Goal: Task Accomplishment & Management: Complete application form

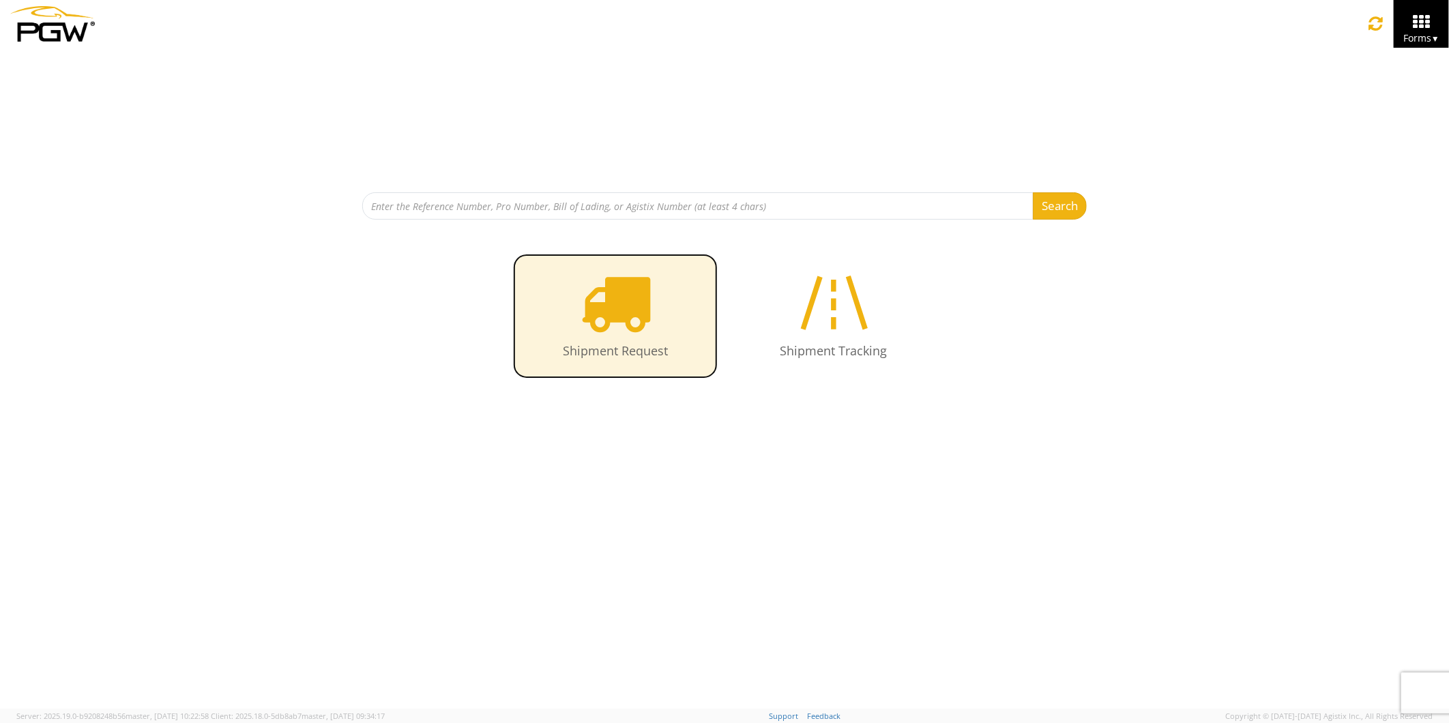
click at [604, 306] on icon at bounding box center [616, 302] width 70 height 70
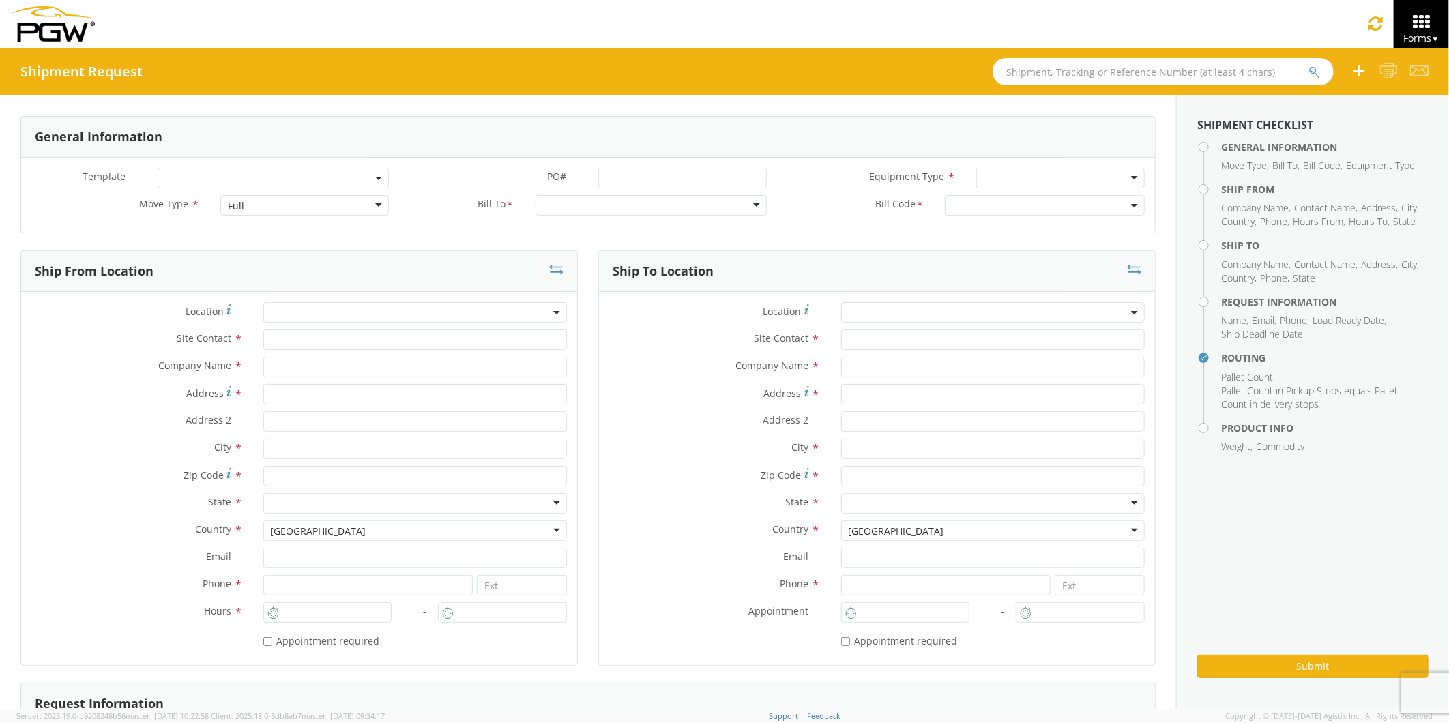
click at [372, 203] on div "Full" at bounding box center [304, 205] width 169 height 20
click at [750, 205] on div at bounding box center [651, 205] width 231 height 20
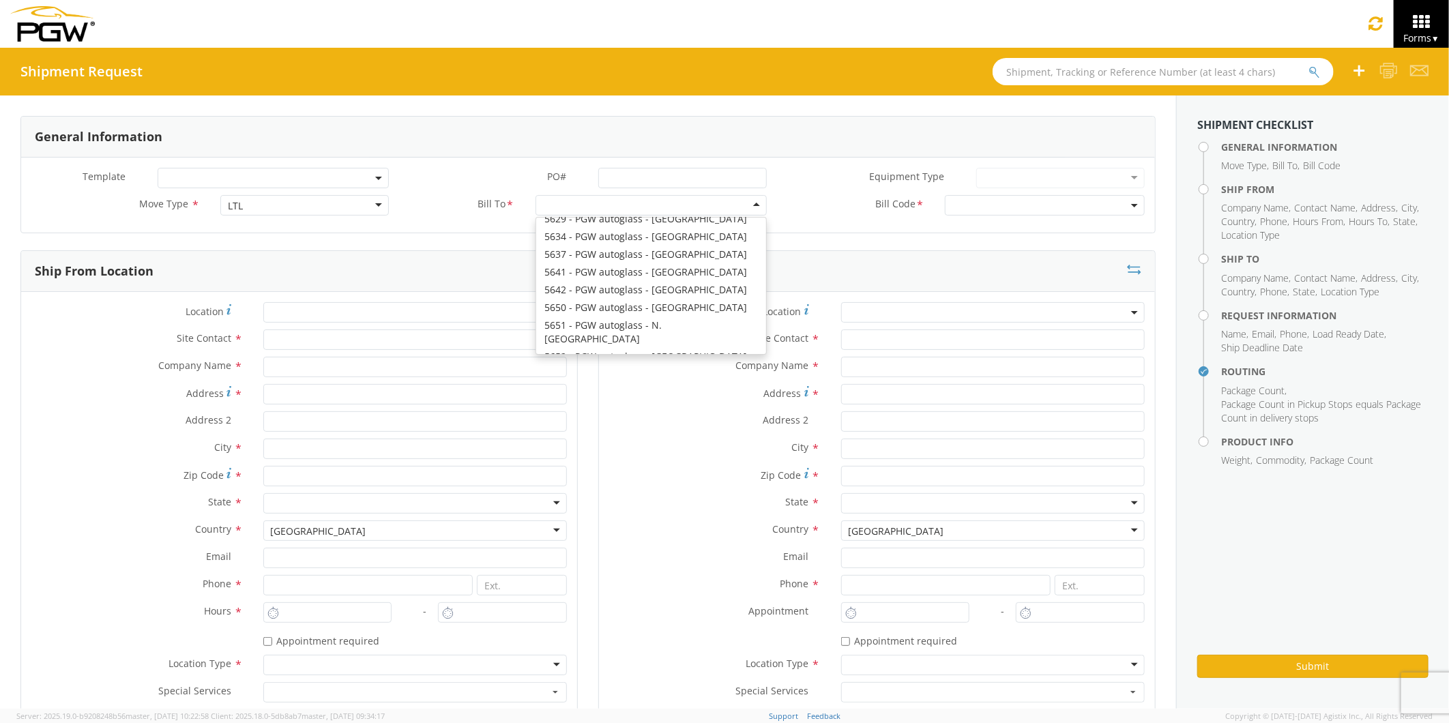
scroll to position [2122, 0]
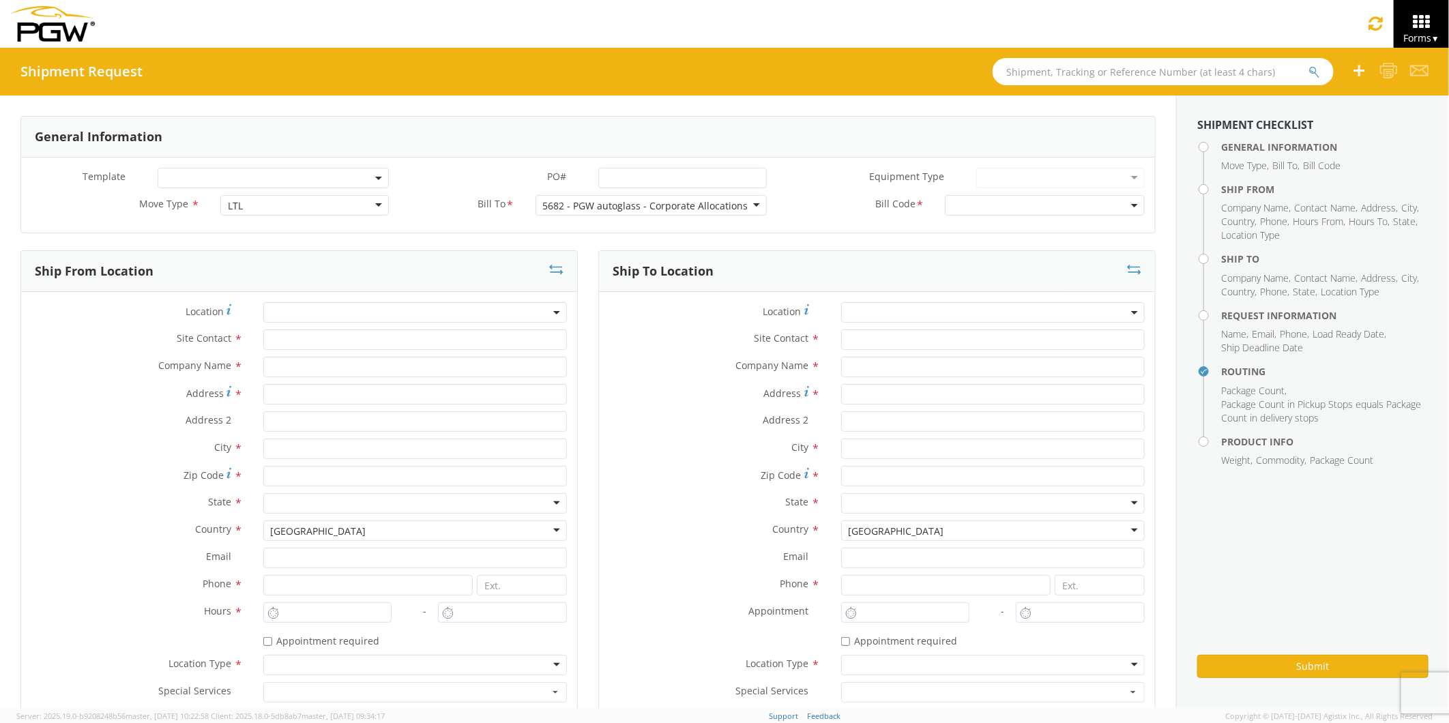
click at [1131, 204] on b at bounding box center [1134, 205] width 7 height 3
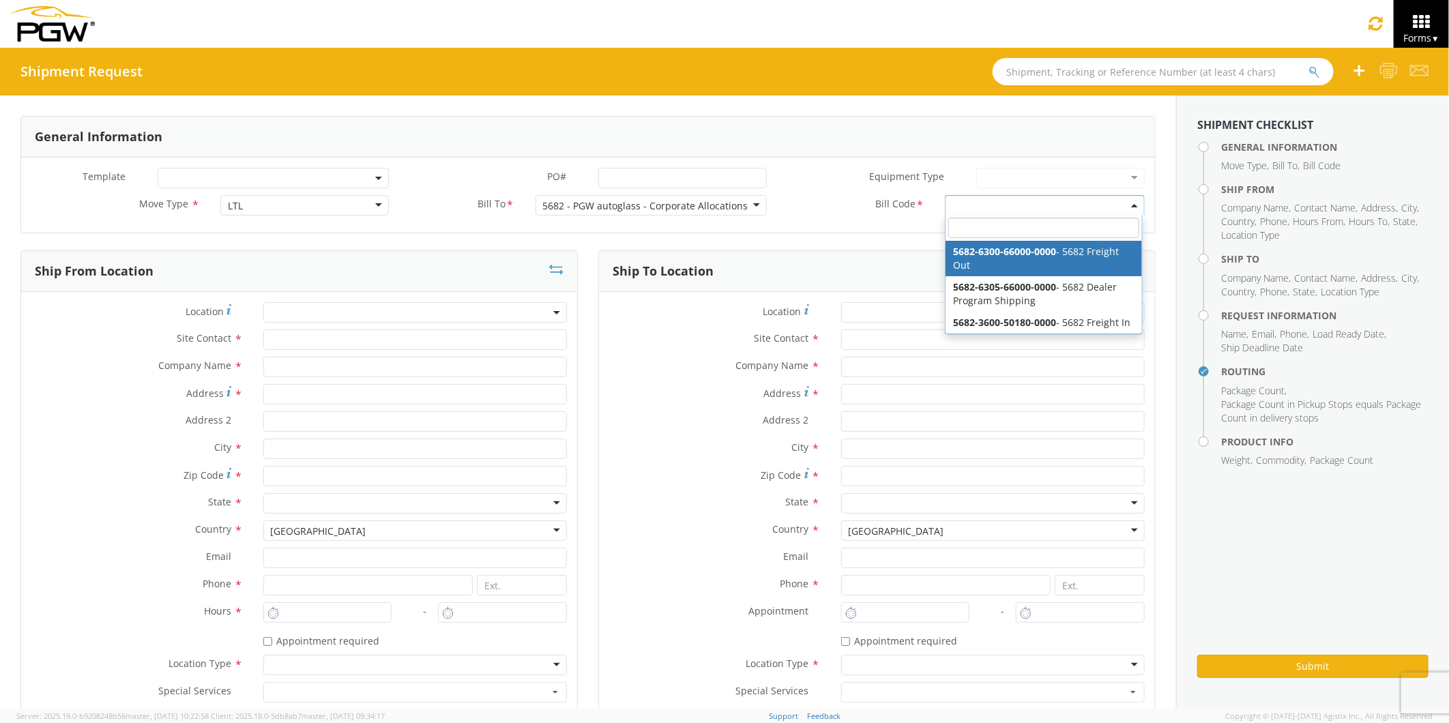
drag, startPoint x: 1080, startPoint y: 255, endPoint x: 907, endPoint y: 254, distance: 172.6
select select "5682-6300-66000-0000"
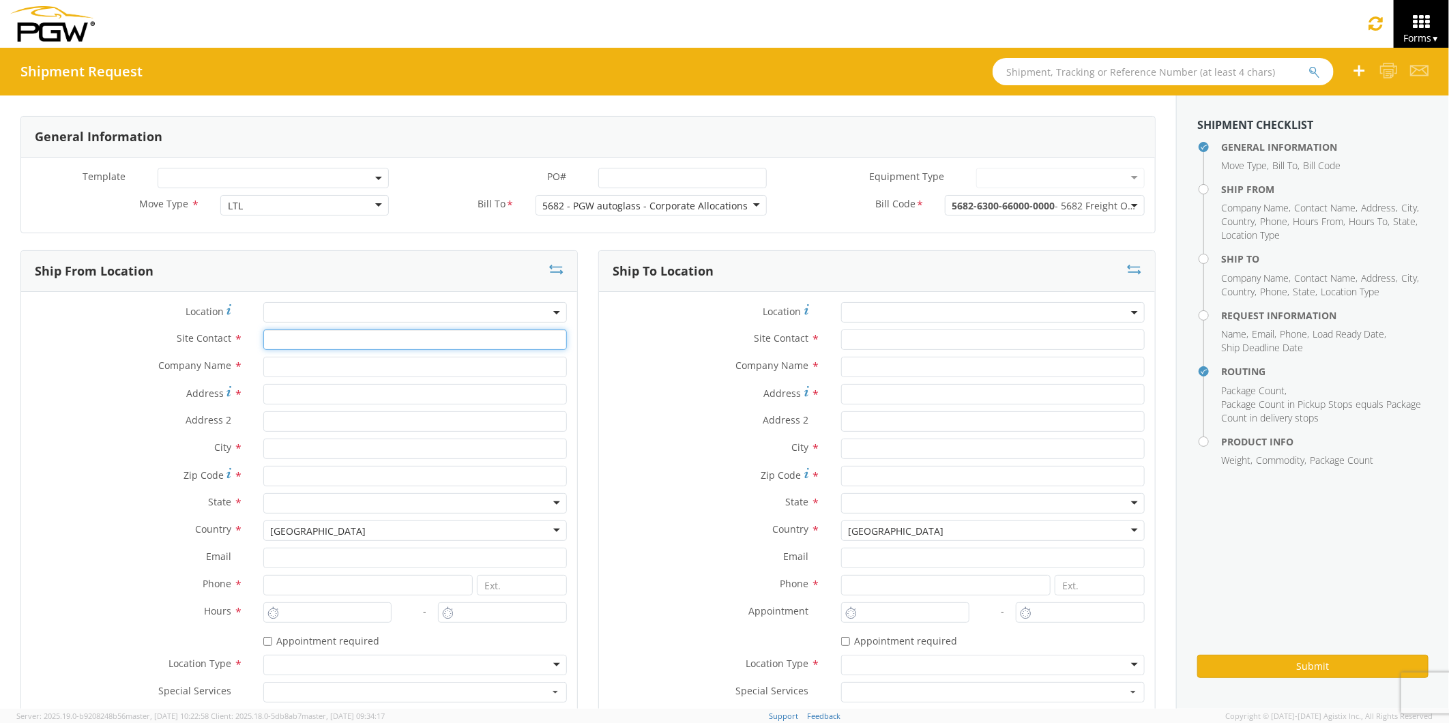
click at [271, 345] on input "text" at bounding box center [415, 340] width 304 height 20
type input "Brook Graves"
click at [284, 368] on input "text" at bounding box center [415, 367] width 304 height 20
type input "The Royal Group"
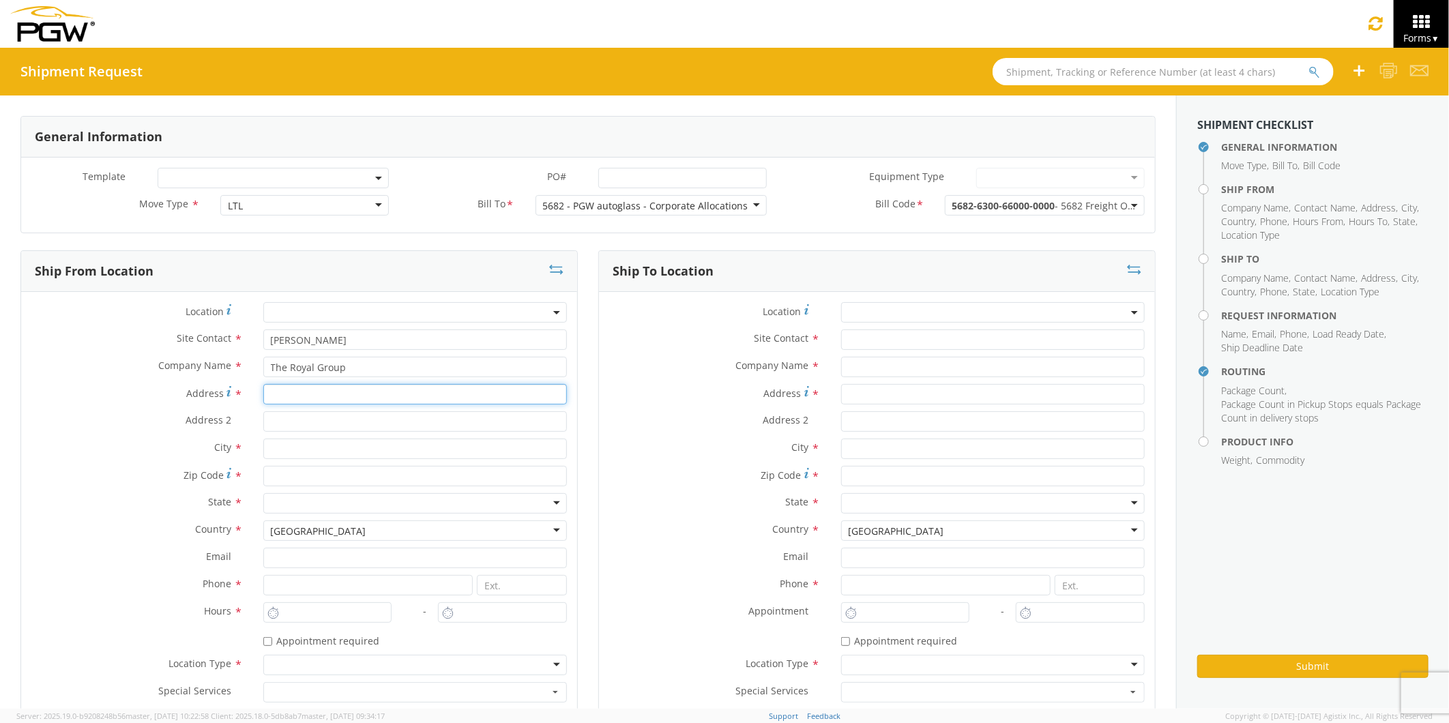
click at [274, 394] on input "Address *" at bounding box center [415, 394] width 304 height 20
type input "291 South Mcarthur St"
click at [274, 449] on input "text" at bounding box center [415, 449] width 304 height 20
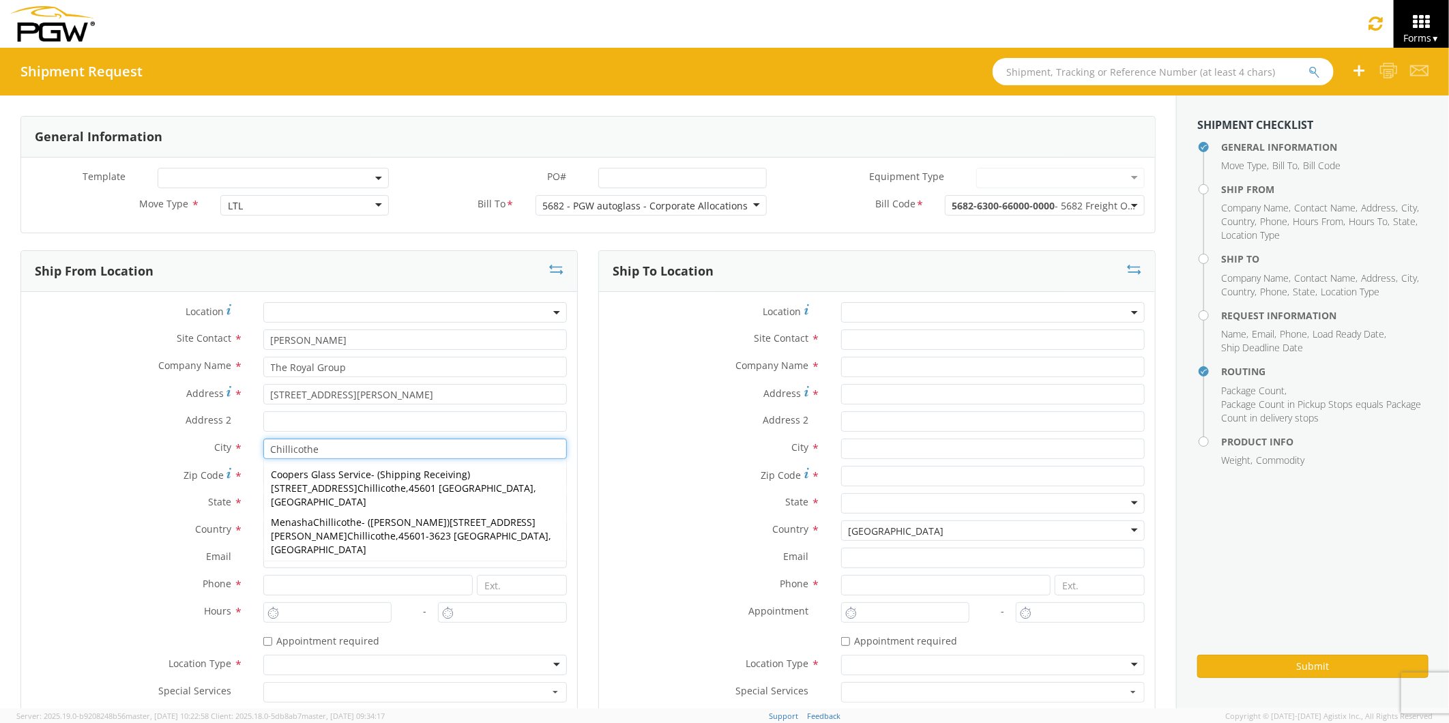
type input "Chillicothe"
click at [665, 693] on label "Special Services *" at bounding box center [715, 691] width 232 height 18
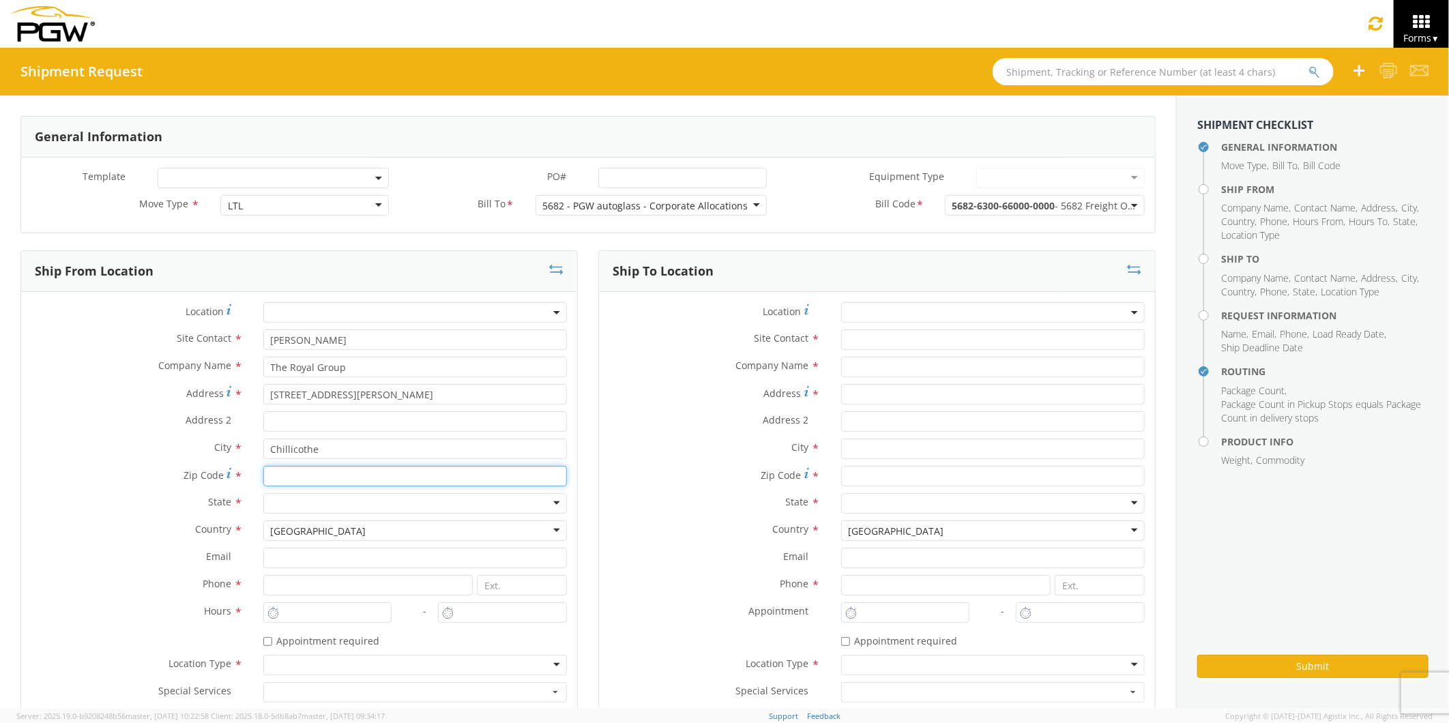
click at [276, 472] on input "Zip Code *" at bounding box center [415, 476] width 304 height 20
type input "45601"
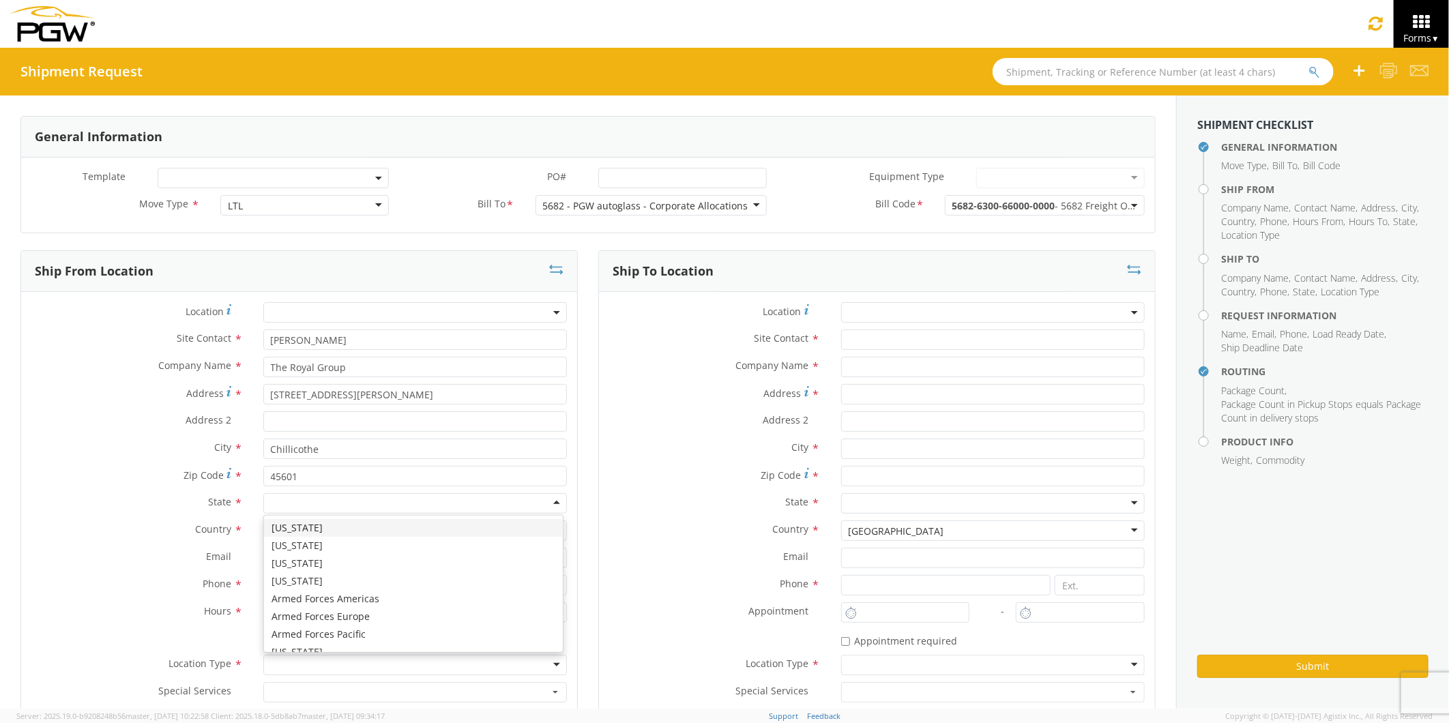
click at [285, 500] on div at bounding box center [415, 503] width 304 height 20
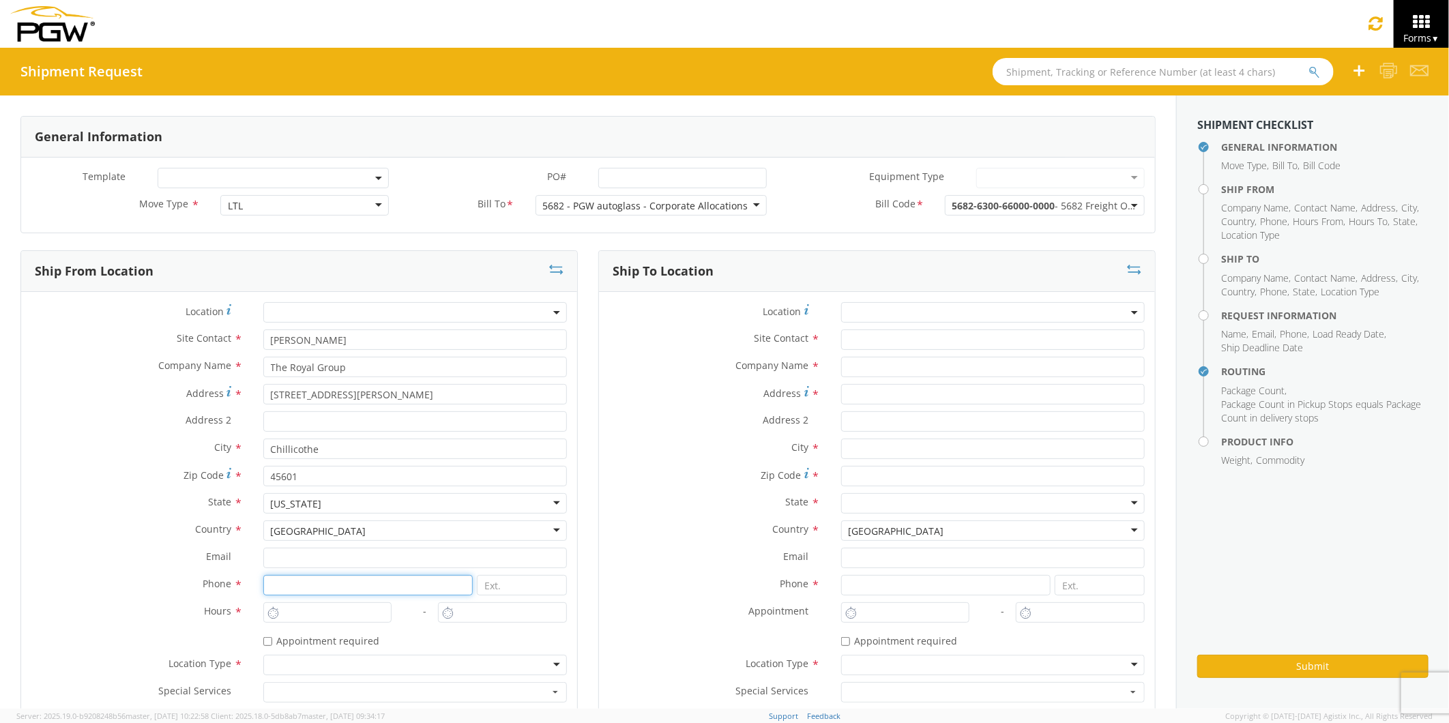
click at [274, 587] on input at bounding box center [368, 585] width 210 height 20
type input "7407738204"
type input "brook.graves@teamtrg.com"
type input "PGW Auto Glass"
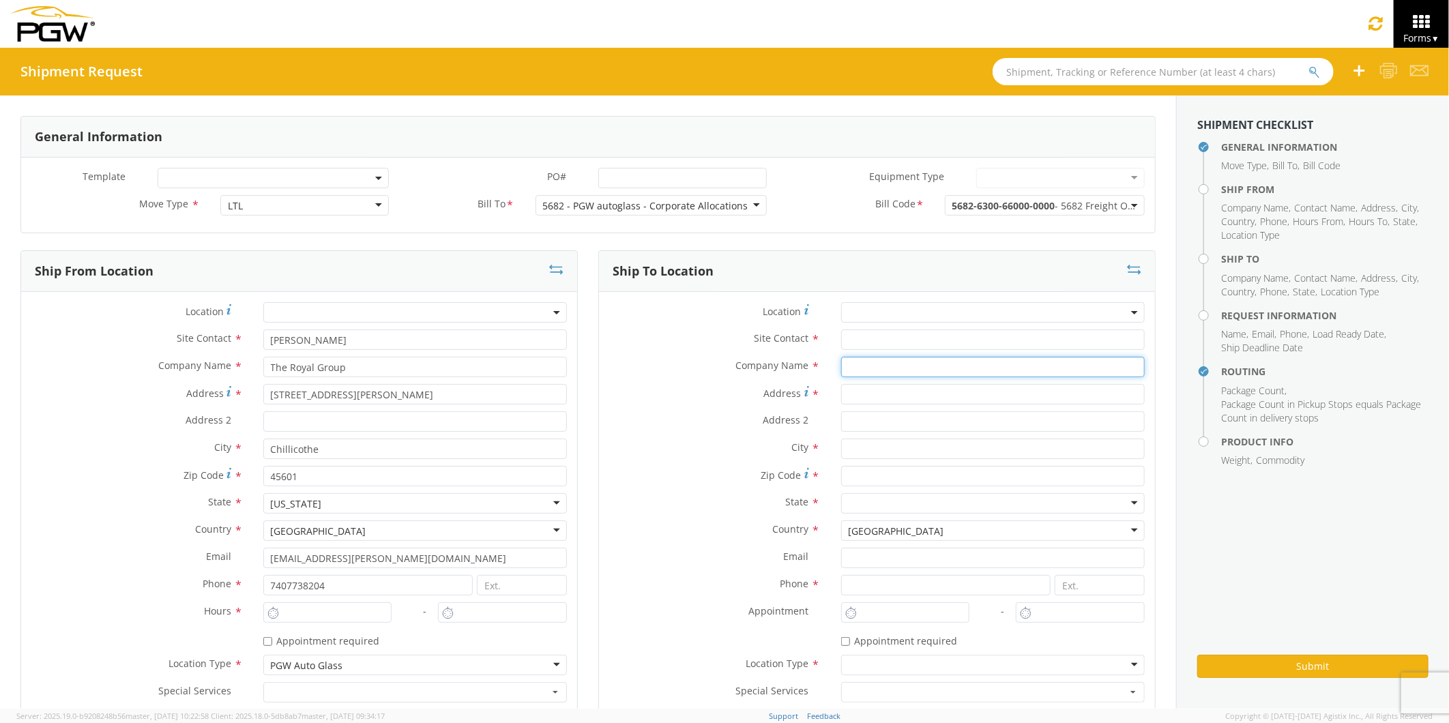
type input "PGW Auto Glass"
type input "125 Enterprise Way"
type input "PITTSTON"
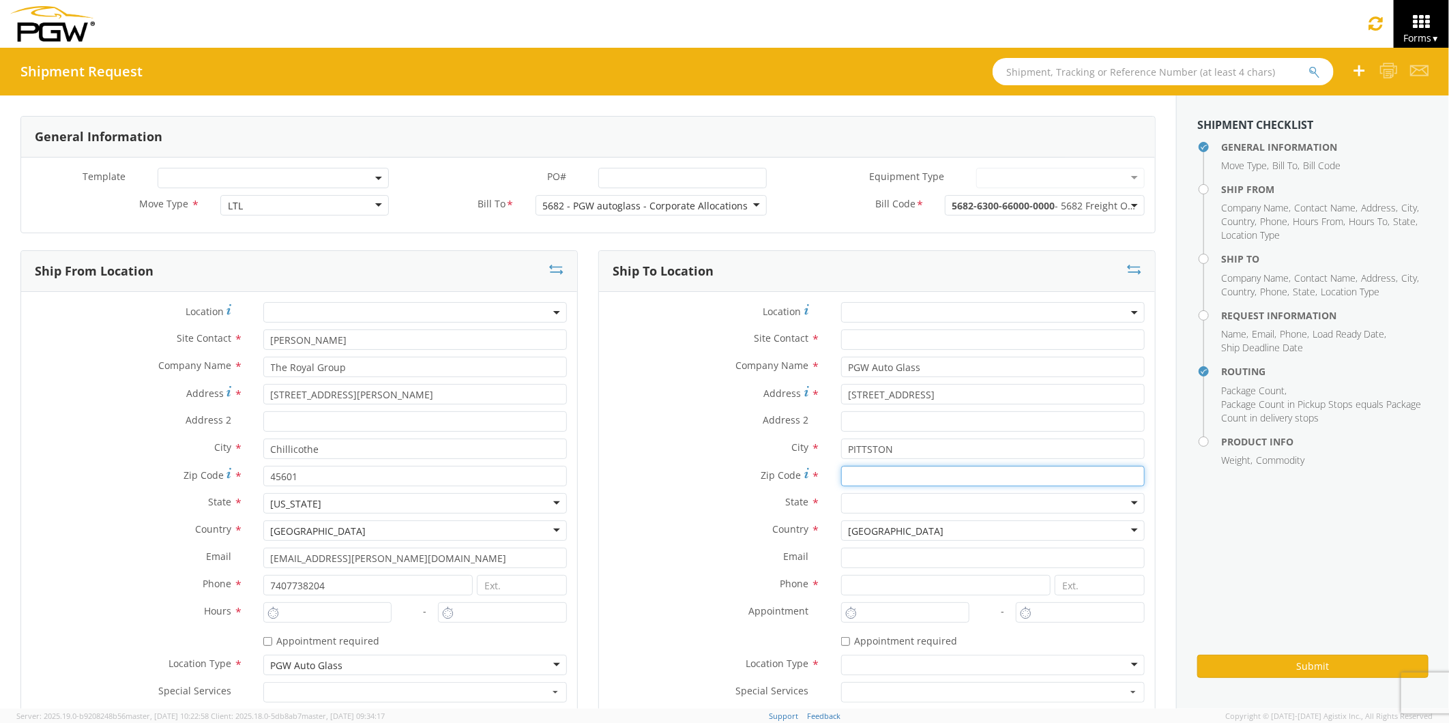
type input "18640"
type input "12:00 PM"
type input "1:00 PM"
click at [291, 611] on input "12:00 PM" at bounding box center [327, 612] width 129 height 20
click at [317, 611] on input "6:00 PM" at bounding box center [327, 612] width 129 height 20
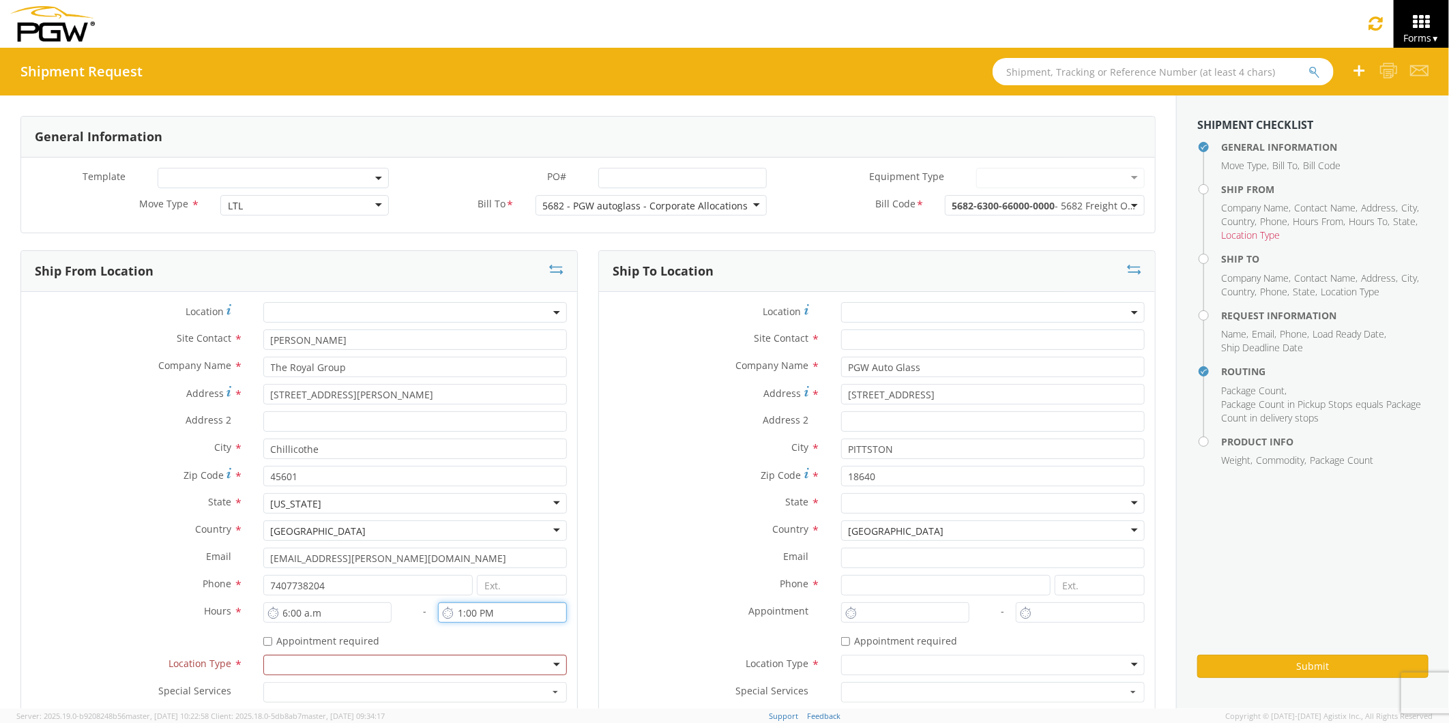
type input "6:00 AM"
click at [472, 611] on input "1:00 PM" at bounding box center [502, 612] width 129 height 20
type input "1:45 PM"
click at [555, 663] on div at bounding box center [415, 665] width 304 height 20
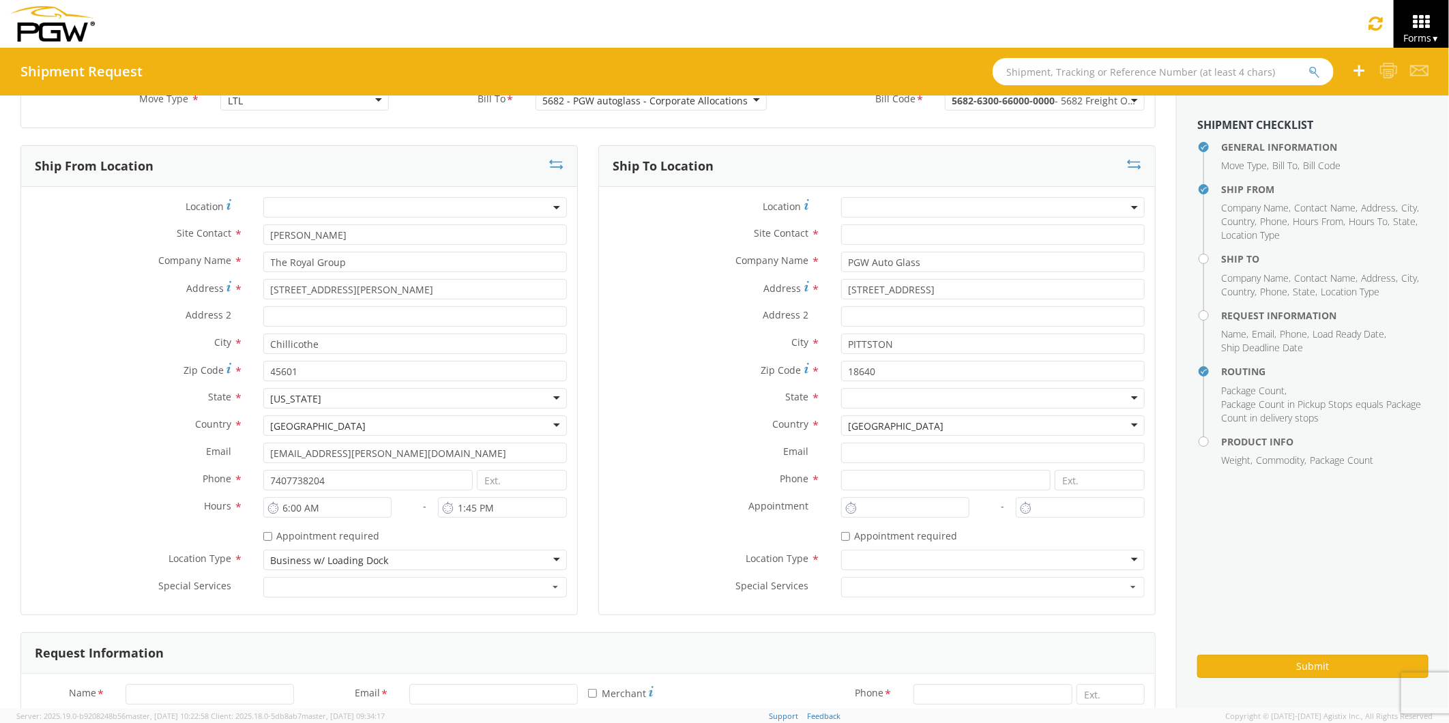
scroll to position [76, 0]
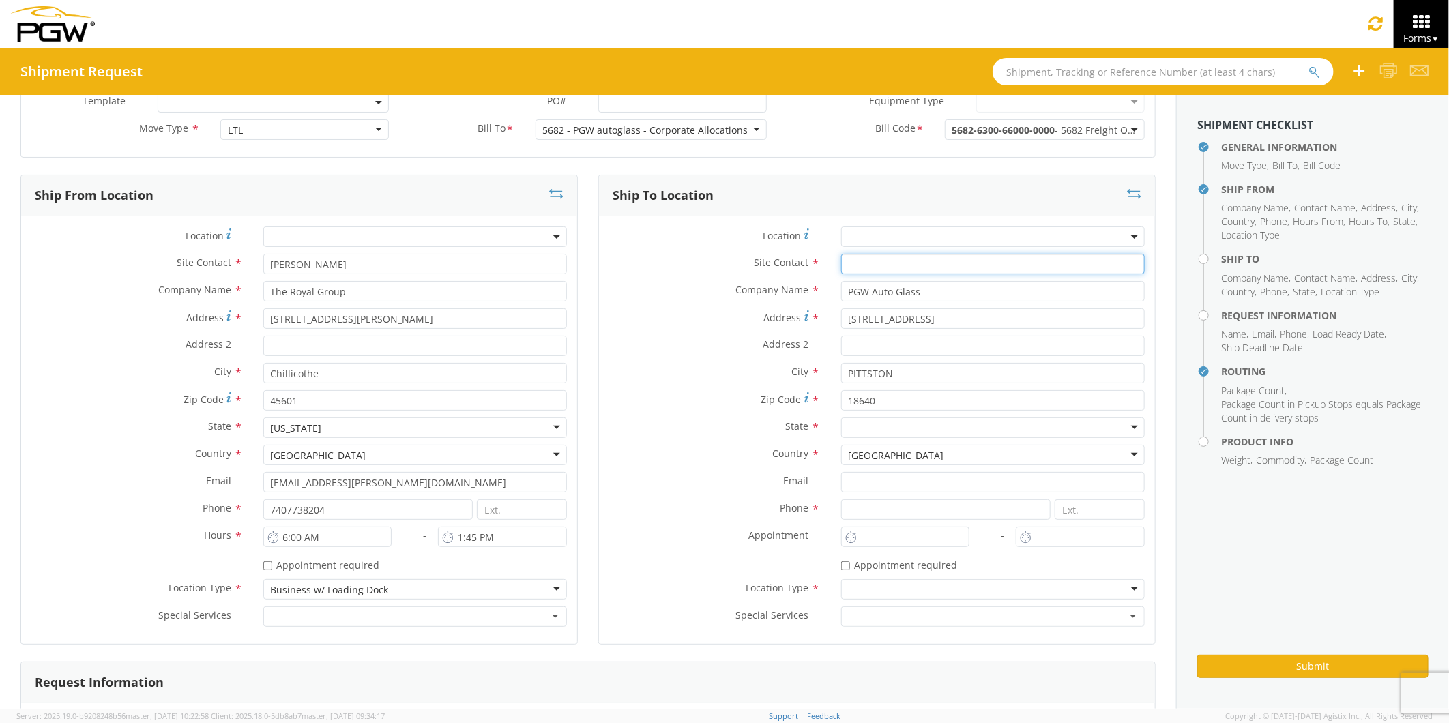
click at [858, 266] on input "text" at bounding box center [993, 264] width 304 height 20
type input "Pgw auto Glass"
drag, startPoint x: 911, startPoint y: 263, endPoint x: 815, endPoint y: 264, distance: 96.9
click at [815, 264] on div "Site Contact * Pgw auto Glass Pgw" at bounding box center [877, 264] width 556 height 20
type input "Barry Miller"
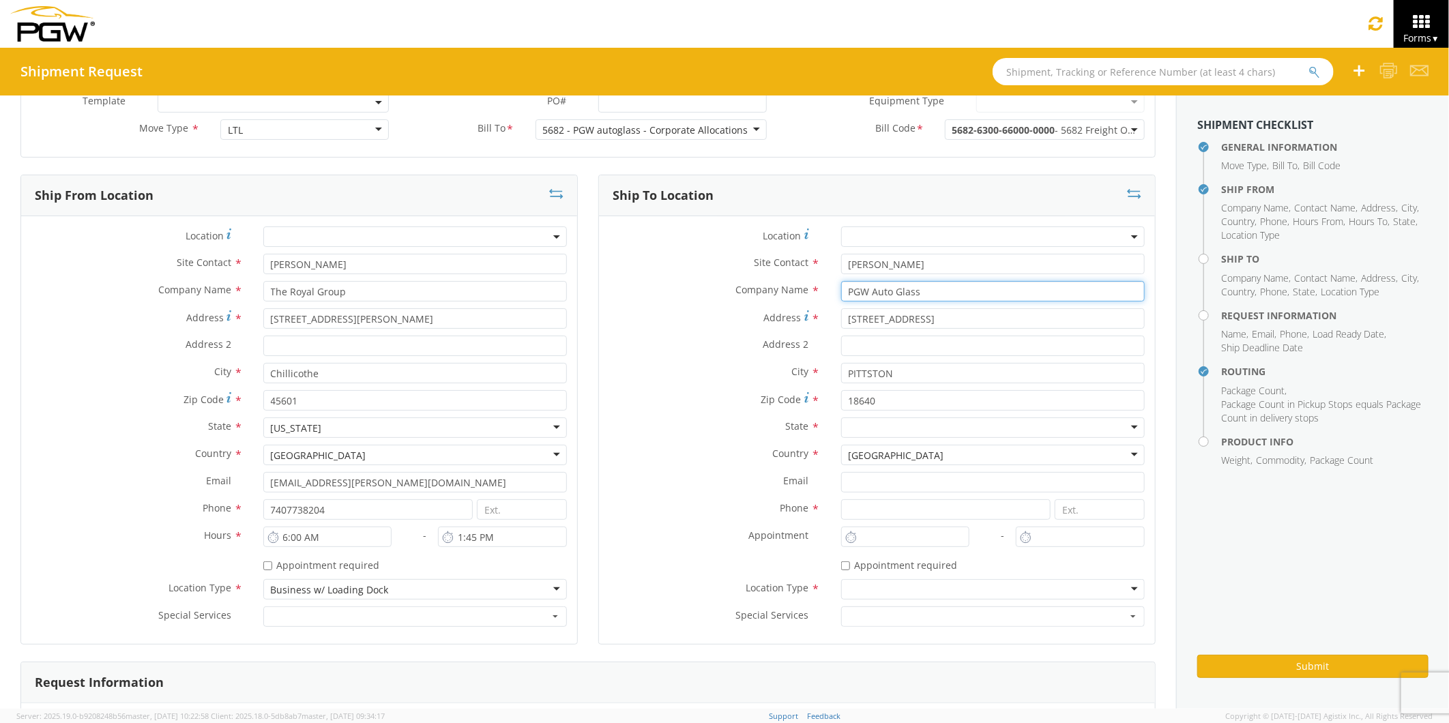
click at [849, 289] on input "PGW Auto Glass" at bounding box center [993, 291] width 304 height 20
click at [841, 317] on input "125 Enterprise Way" at bounding box center [993, 318] width 304 height 20
drag, startPoint x: 931, startPoint y: 321, endPoint x: 823, endPoint y: 325, distance: 107.9
click at [831, 325] on div "125 Enterprise Way" at bounding box center [993, 318] width 324 height 20
type input "3100 Riverport Tech Center Drive"
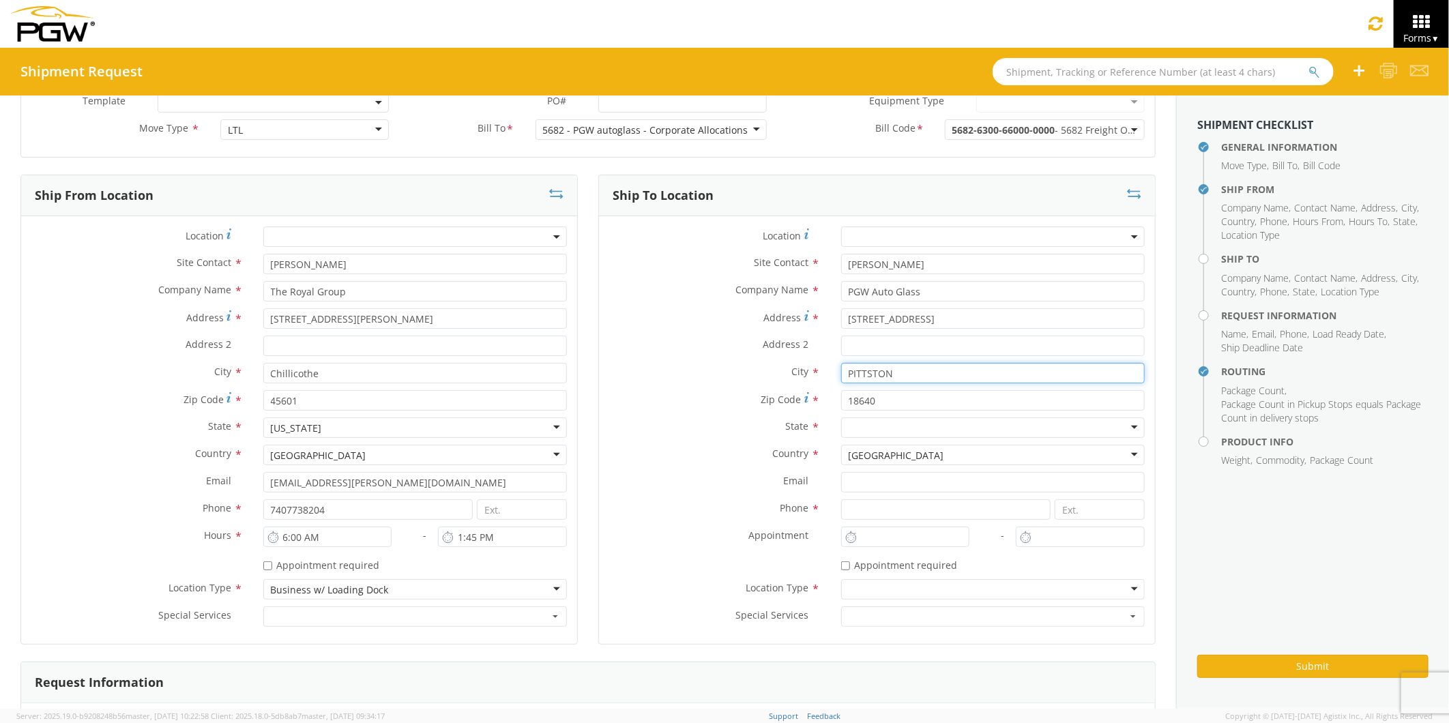
drag, startPoint x: 860, startPoint y: 368, endPoint x: 823, endPoint y: 359, distance: 38.1
click at [823, 359] on div "Location * Site Contact * Barry Miller Pgw Company Name * PGW Auto Glass search…" at bounding box center [877, 429] width 556 height 407
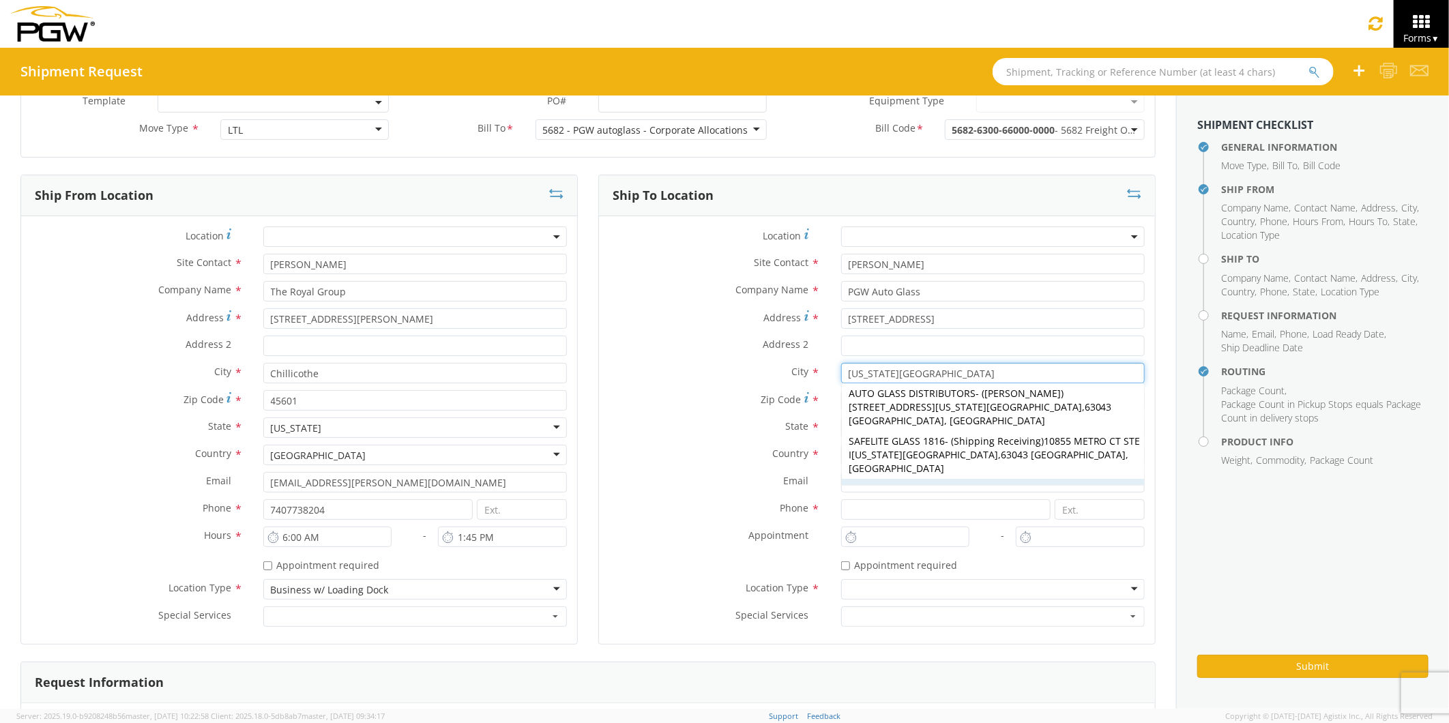
scroll to position [0, 0]
type input "Maryland Heights"
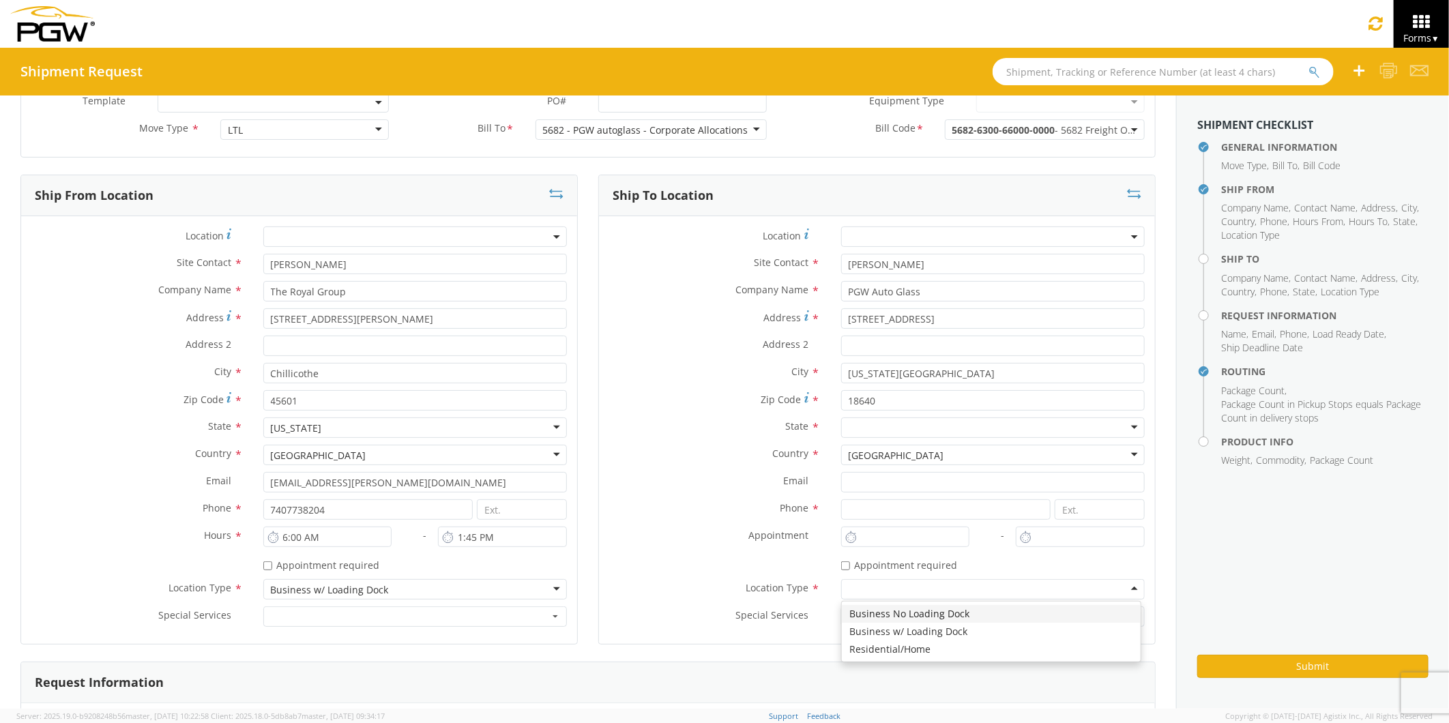
click at [998, 591] on div at bounding box center [993, 589] width 304 height 20
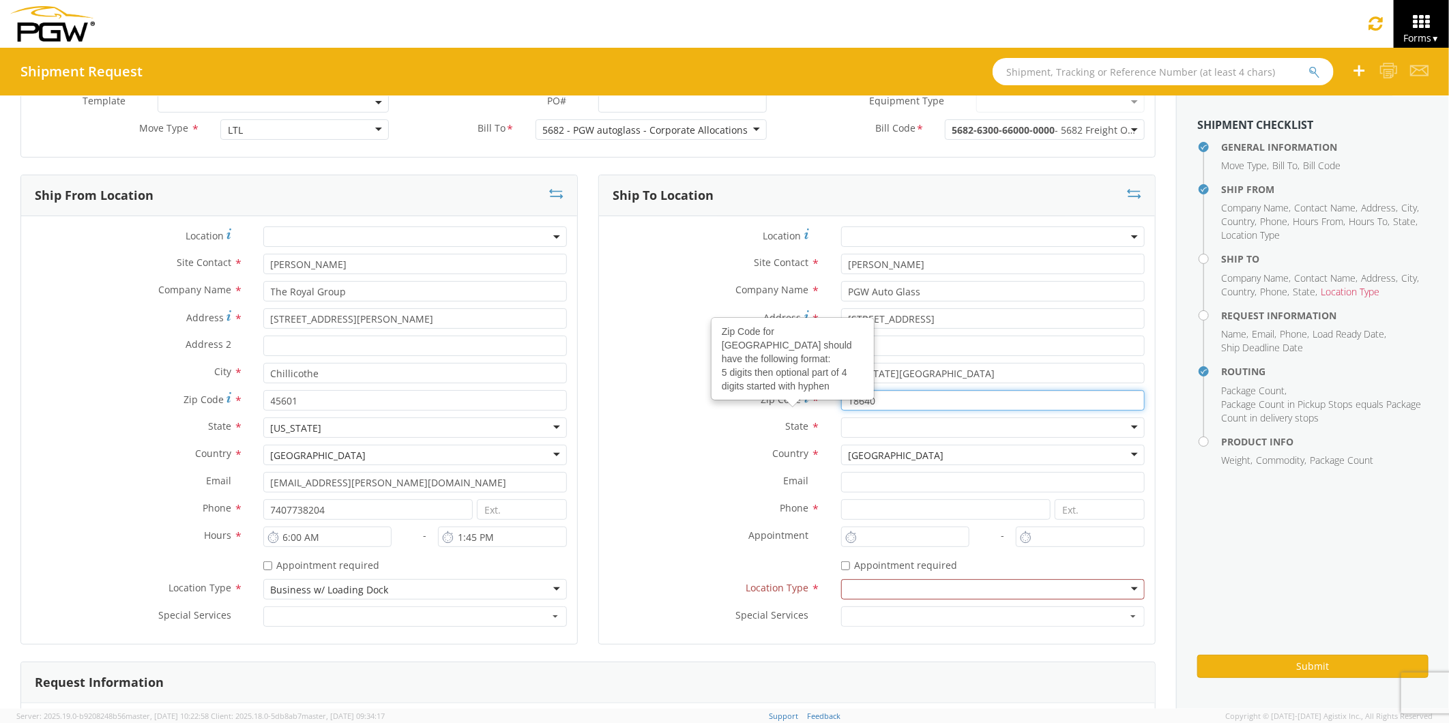
drag, startPoint x: 871, startPoint y: 401, endPoint x: 764, endPoint y: 392, distance: 107.5
click at [764, 392] on div "Zip Code Zip Code for United States should have the following format: 5 digits …" at bounding box center [877, 400] width 556 height 20
type input "63043"
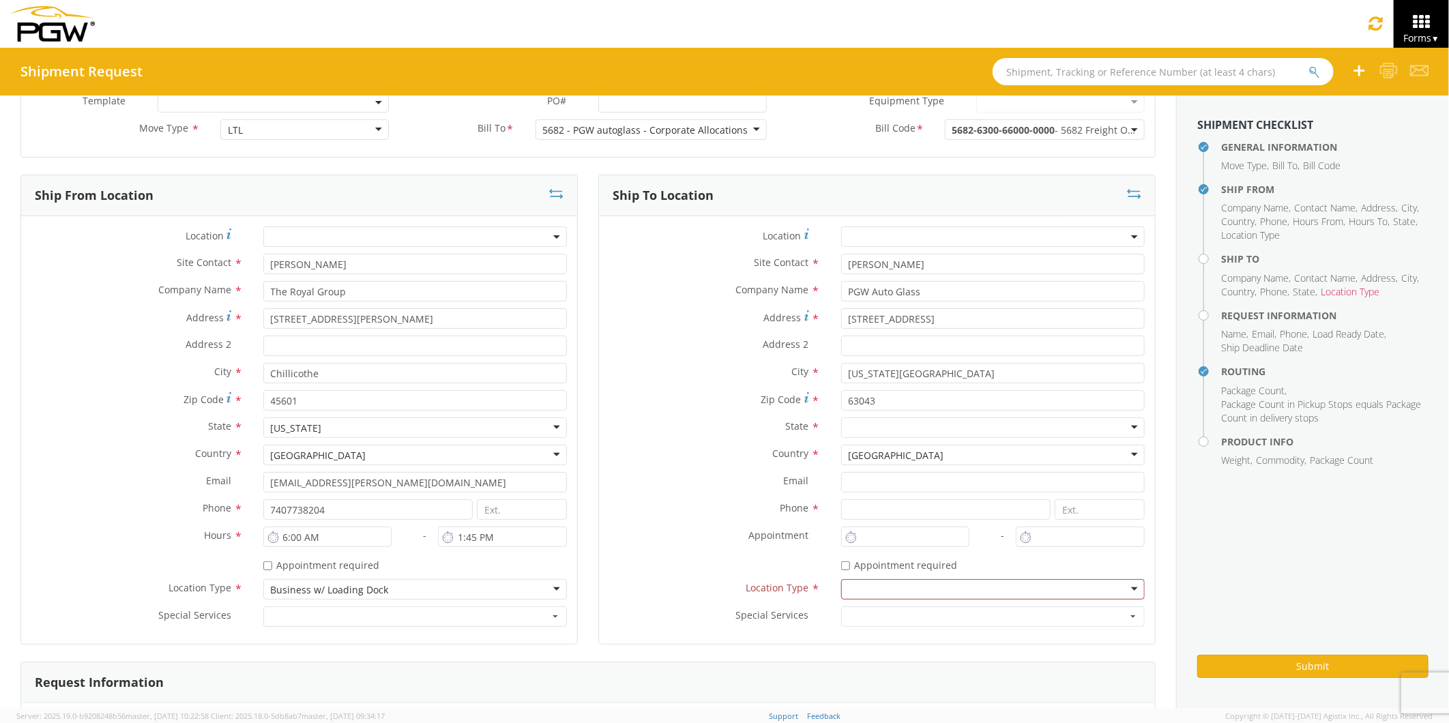
click at [1127, 427] on div at bounding box center [993, 428] width 304 height 20
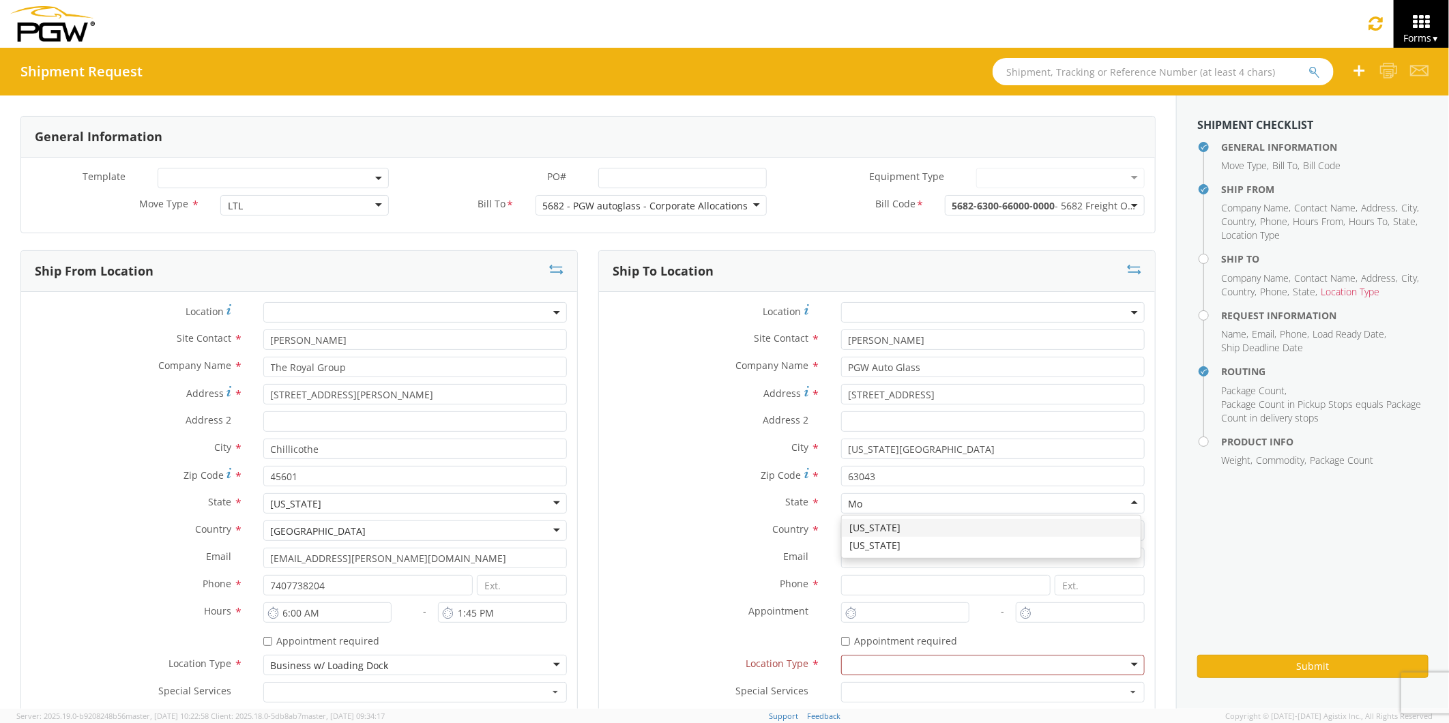
scroll to position [76, 0]
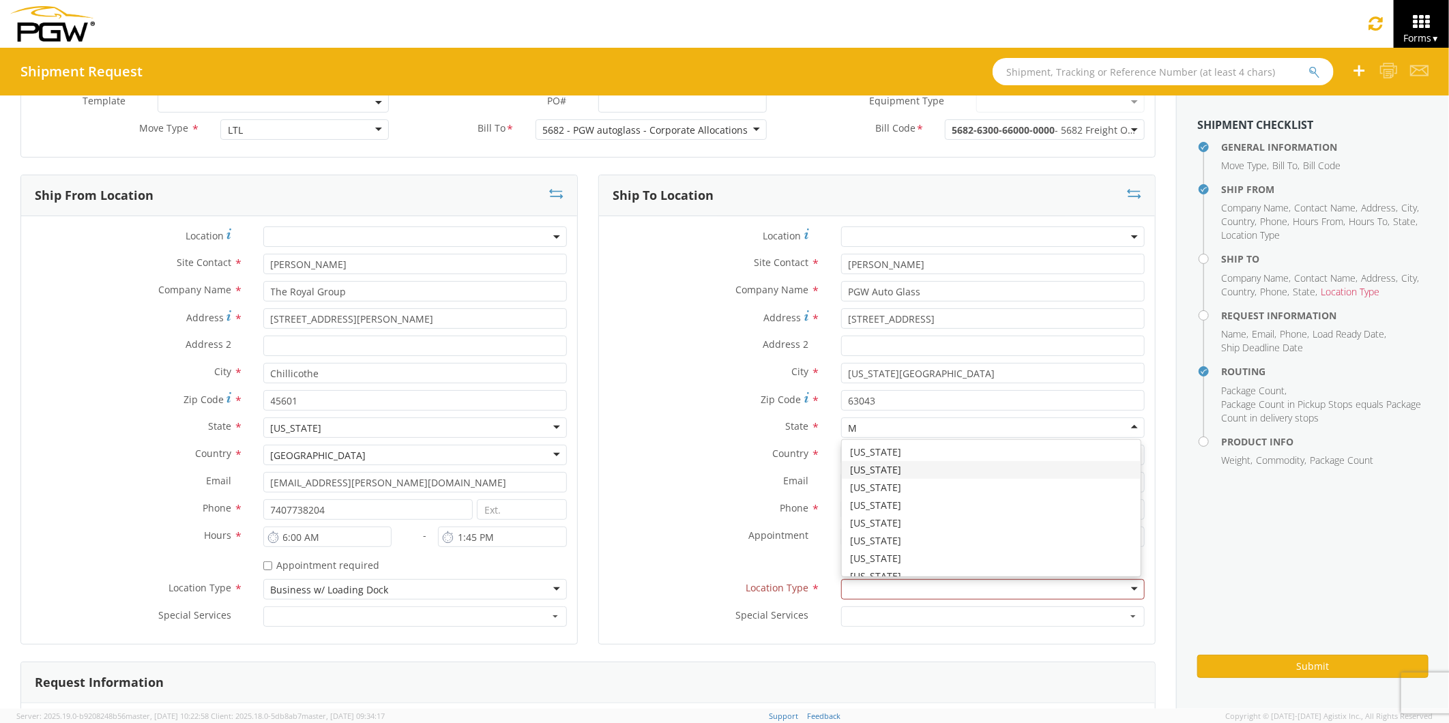
type input "MO"
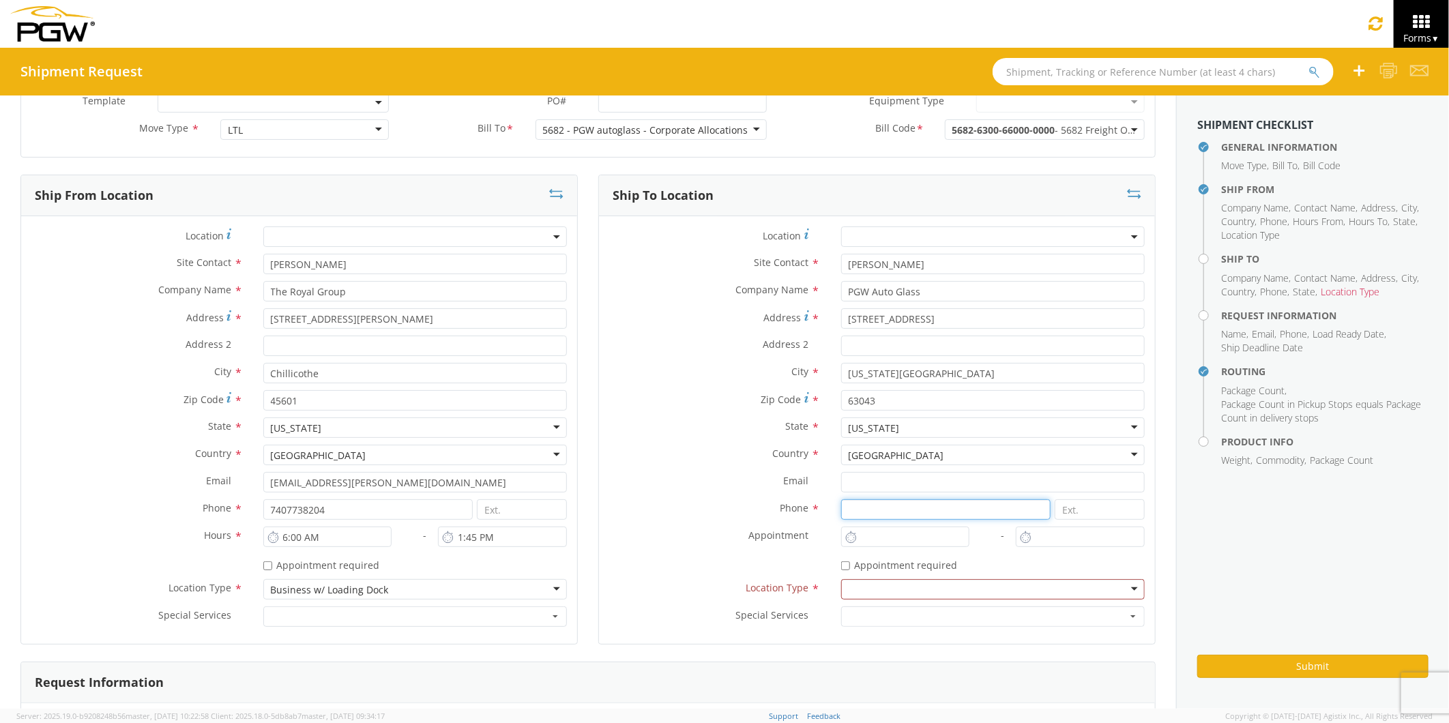
click at [882, 507] on input at bounding box center [946, 509] width 210 height 20
click at [660, 474] on label "Email *" at bounding box center [715, 481] width 232 height 18
click at [841, 474] on input "Email *" at bounding box center [993, 482] width 304 height 20
click at [854, 510] on input at bounding box center [946, 509] width 210 height 20
type input "5555555555"
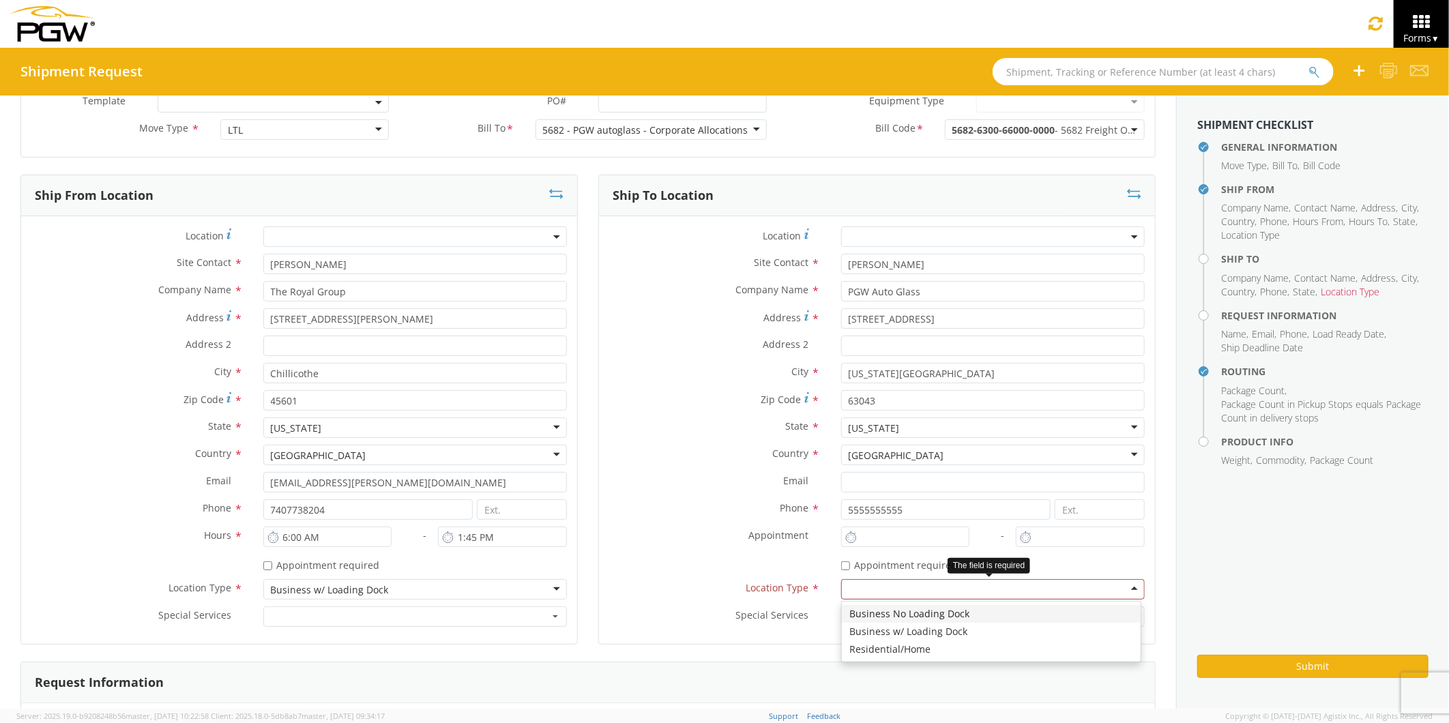
click at [1122, 589] on div at bounding box center [993, 589] width 304 height 20
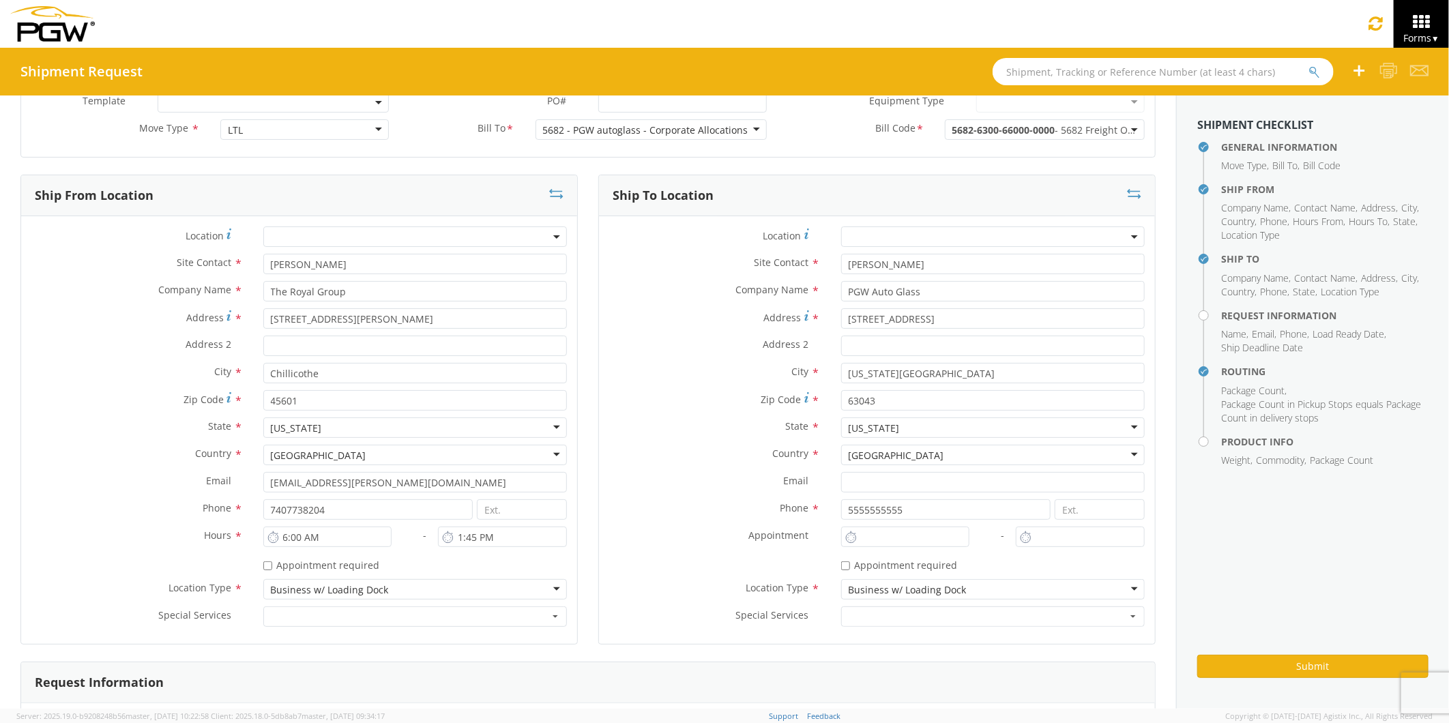
scroll to position [516, 0]
click at [1124, 427] on div "Montana" at bounding box center [993, 428] width 304 height 20
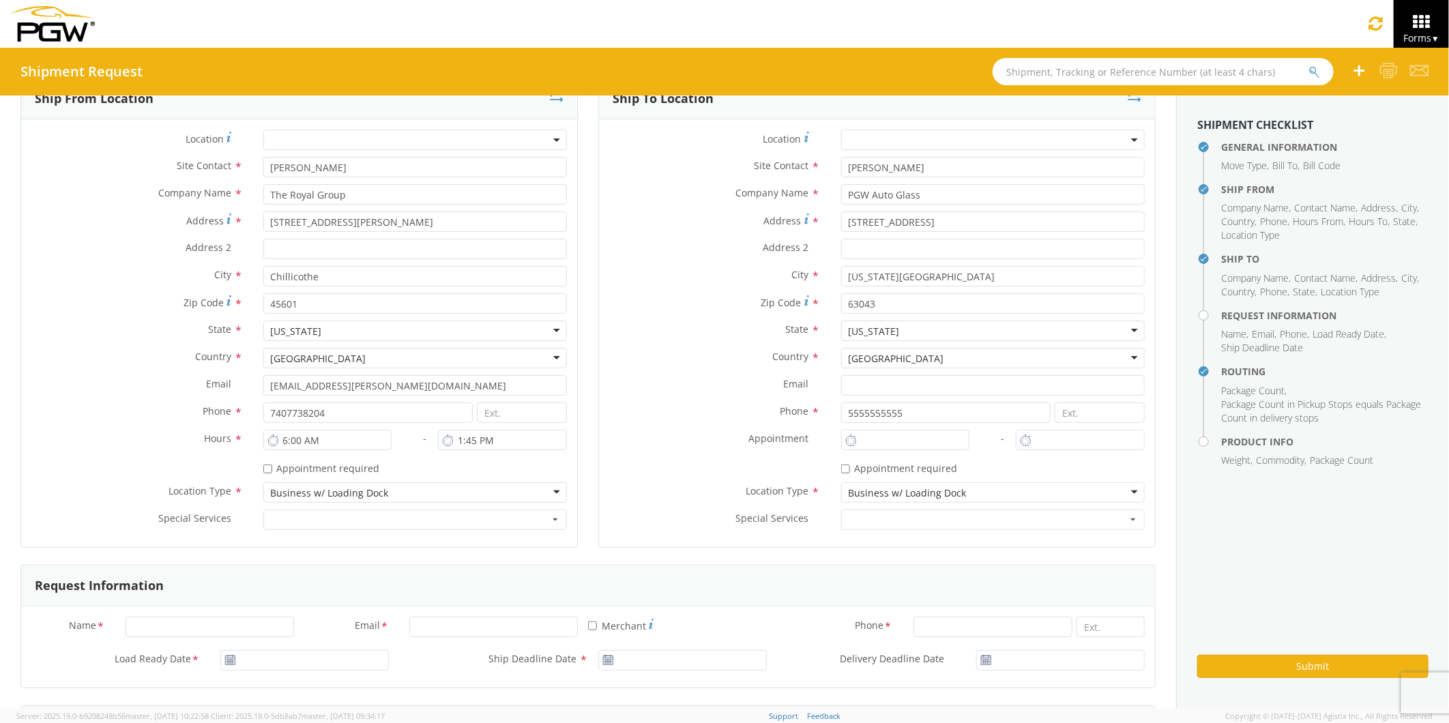
scroll to position [227, 0]
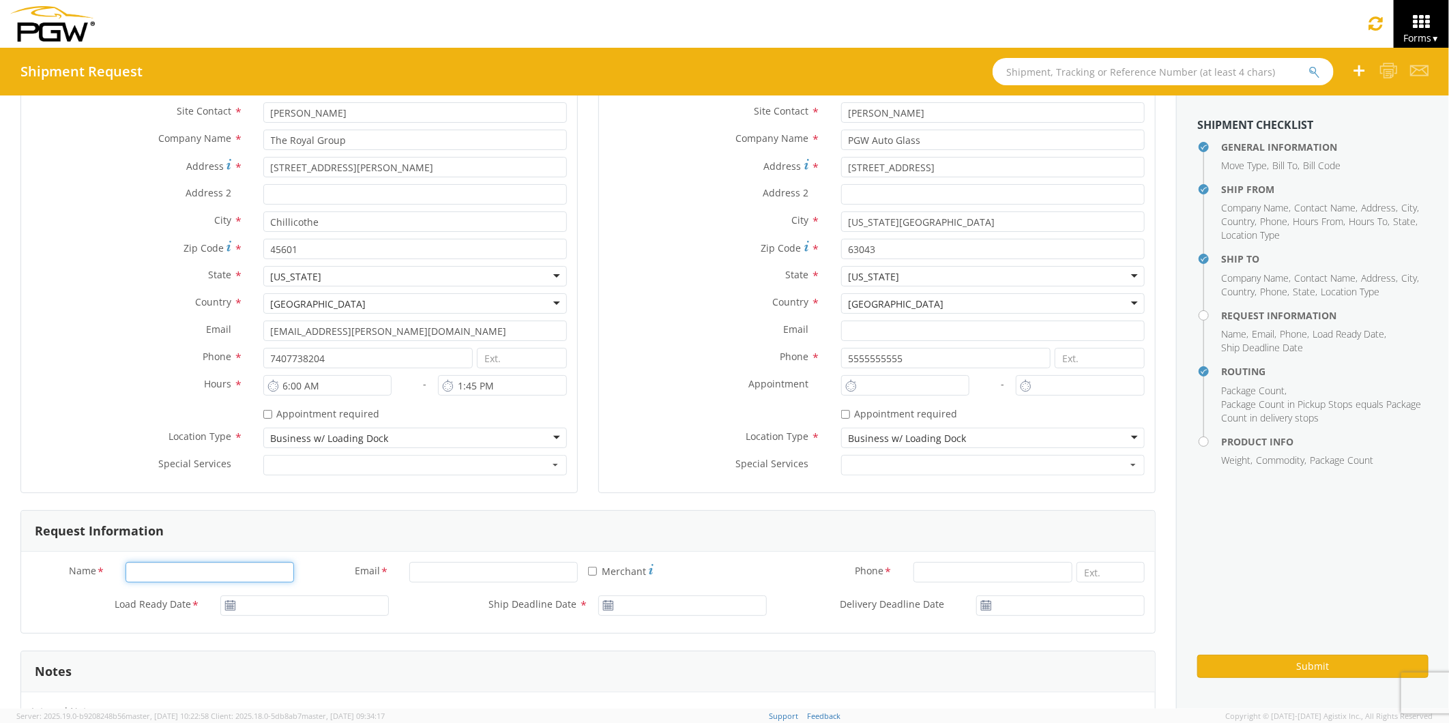
click at [157, 576] on input "Name *" at bounding box center [210, 572] width 169 height 20
type input "Brook Graves"
type input "Fuyao Glass America Inc"
type input "brook.graves@teamtrg.com"
type input "7407738204"
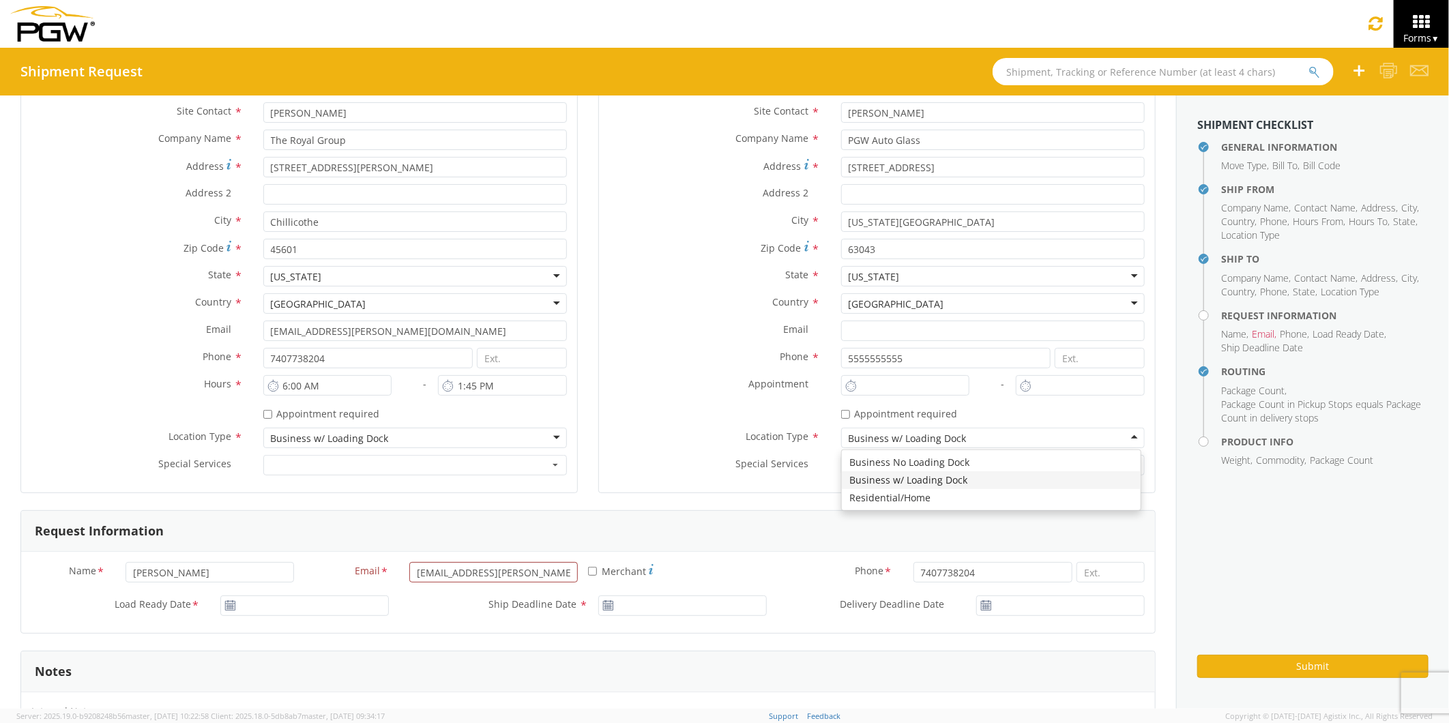
type input "Fuyao Glass America Inc"
click at [588, 572] on input "* Merchant" at bounding box center [592, 571] width 9 height 9
checkbox input "true"
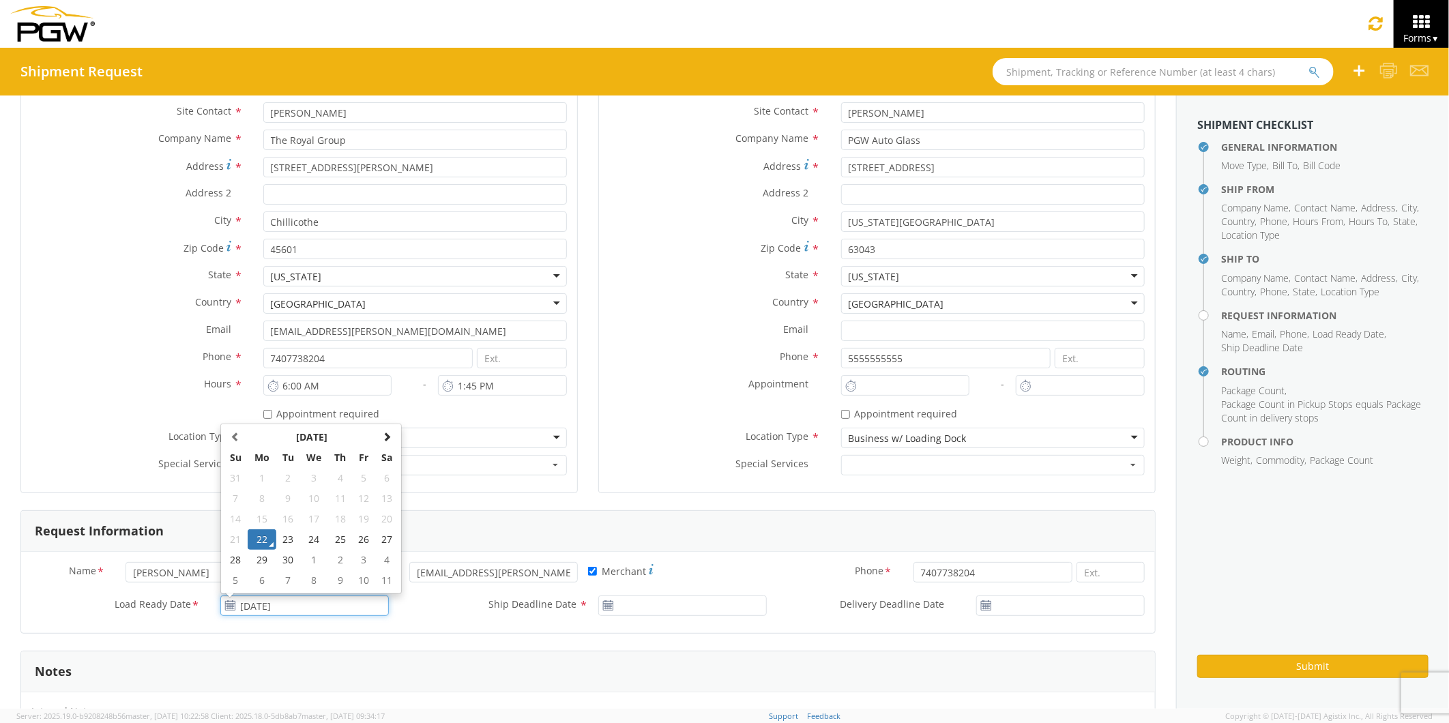
click at [269, 611] on input "09/22/2025" at bounding box center [304, 606] width 169 height 20
click at [606, 480] on div "Special Services * Lift Gate Inside Delivery Notify prior to delivery NO SEARCH…" at bounding box center [877, 468] width 556 height 27
click at [265, 605] on input "09/22/2025" at bounding box center [304, 606] width 169 height 20
drag, startPoint x: 340, startPoint y: 537, endPoint x: 352, endPoint y: 540, distance: 12.7
click at [342, 537] on td "25" at bounding box center [340, 539] width 24 height 20
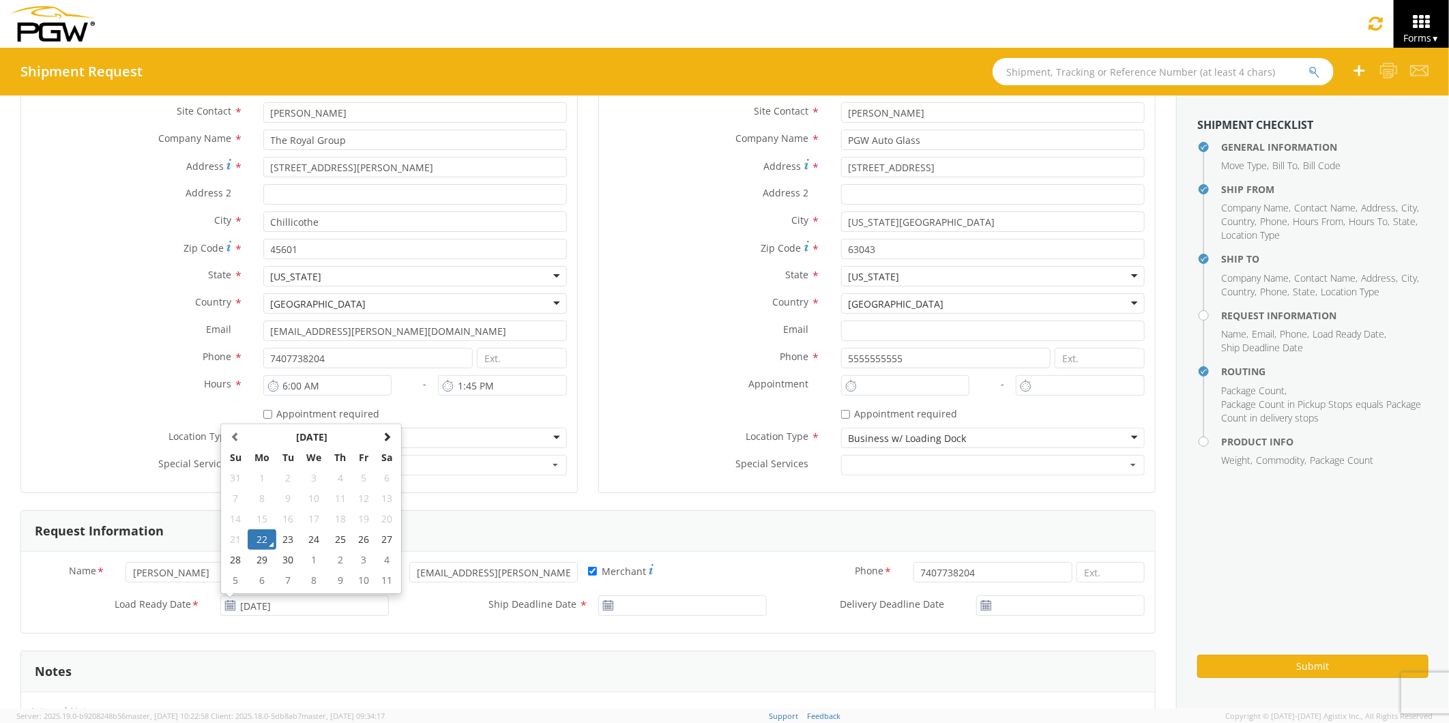
type input "09/25/2025"
click at [650, 606] on input "09/22/2025" at bounding box center [682, 606] width 169 height 20
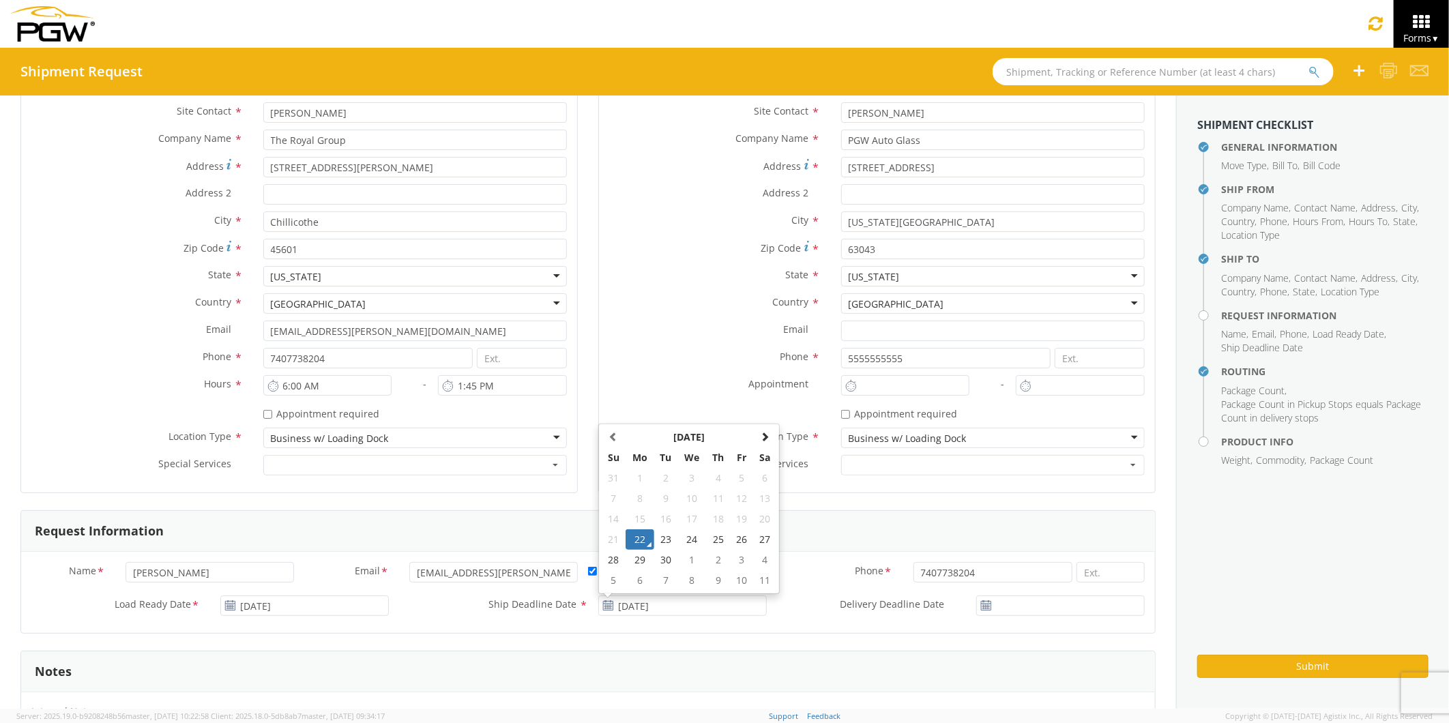
drag, startPoint x: 650, startPoint y: 606, endPoint x: 836, endPoint y: 550, distance: 194.5
click at [836, 549] on div "Request Information" at bounding box center [588, 531] width 1134 height 41
click at [639, 609] on input "09/22/2025" at bounding box center [682, 606] width 169 height 20
click at [637, 608] on input "09/22/2025" at bounding box center [682, 606] width 169 height 20
click at [712, 533] on td "25" at bounding box center [718, 539] width 24 height 20
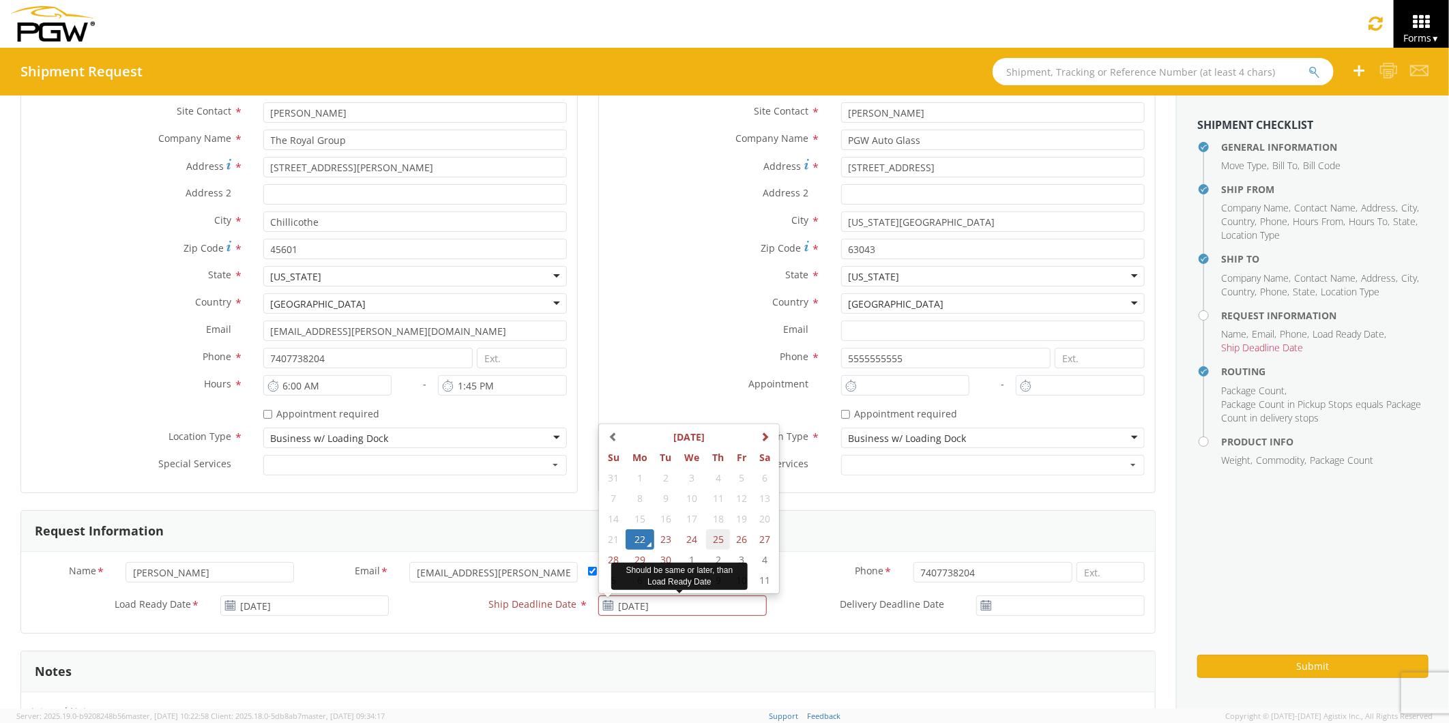
type input "09/25/2025"
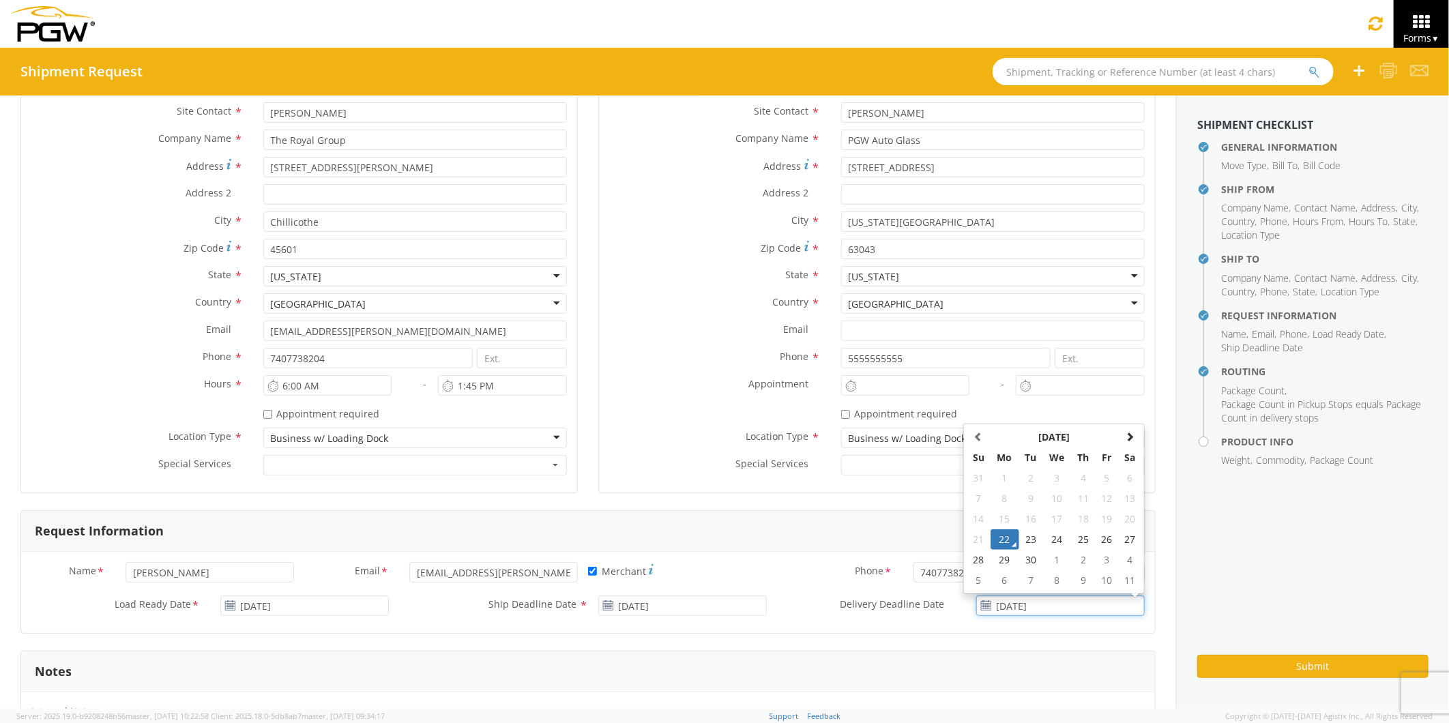
click at [1012, 604] on input "09/22/2025" at bounding box center [1060, 606] width 169 height 20
click at [997, 561] on td "29" at bounding box center [1005, 560] width 29 height 20
type input "09/29/2025"
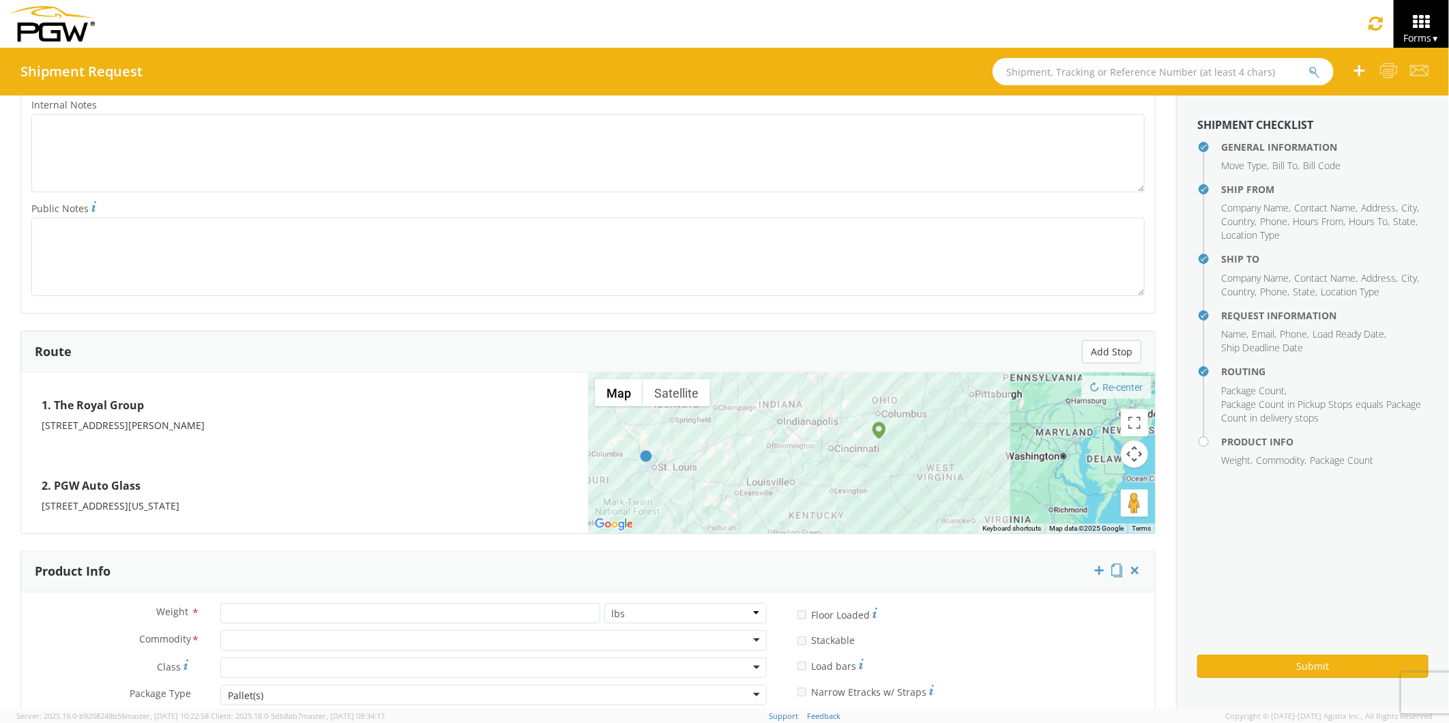
scroll to position [985, 0]
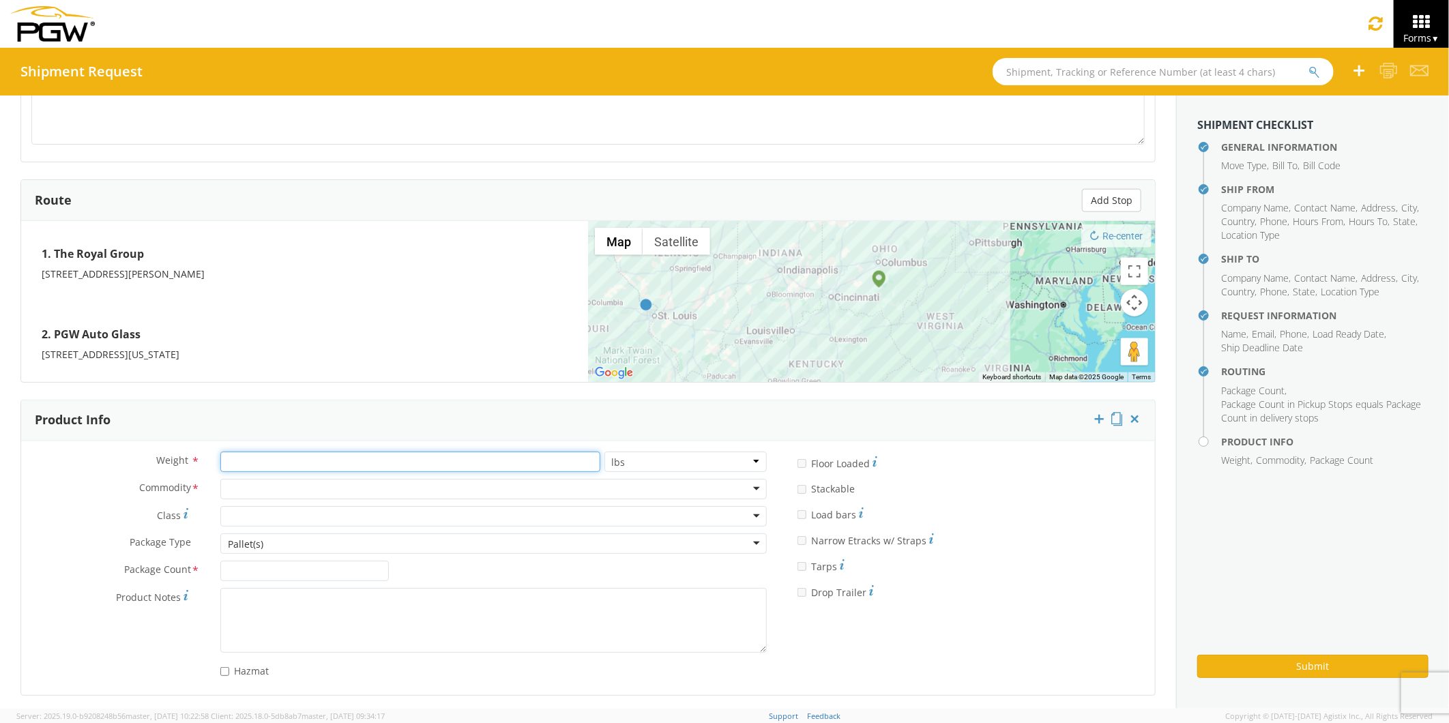
click at [229, 465] on input "number" at bounding box center [410, 462] width 380 height 20
type input "150"
click at [240, 492] on div at bounding box center [493, 489] width 546 height 20
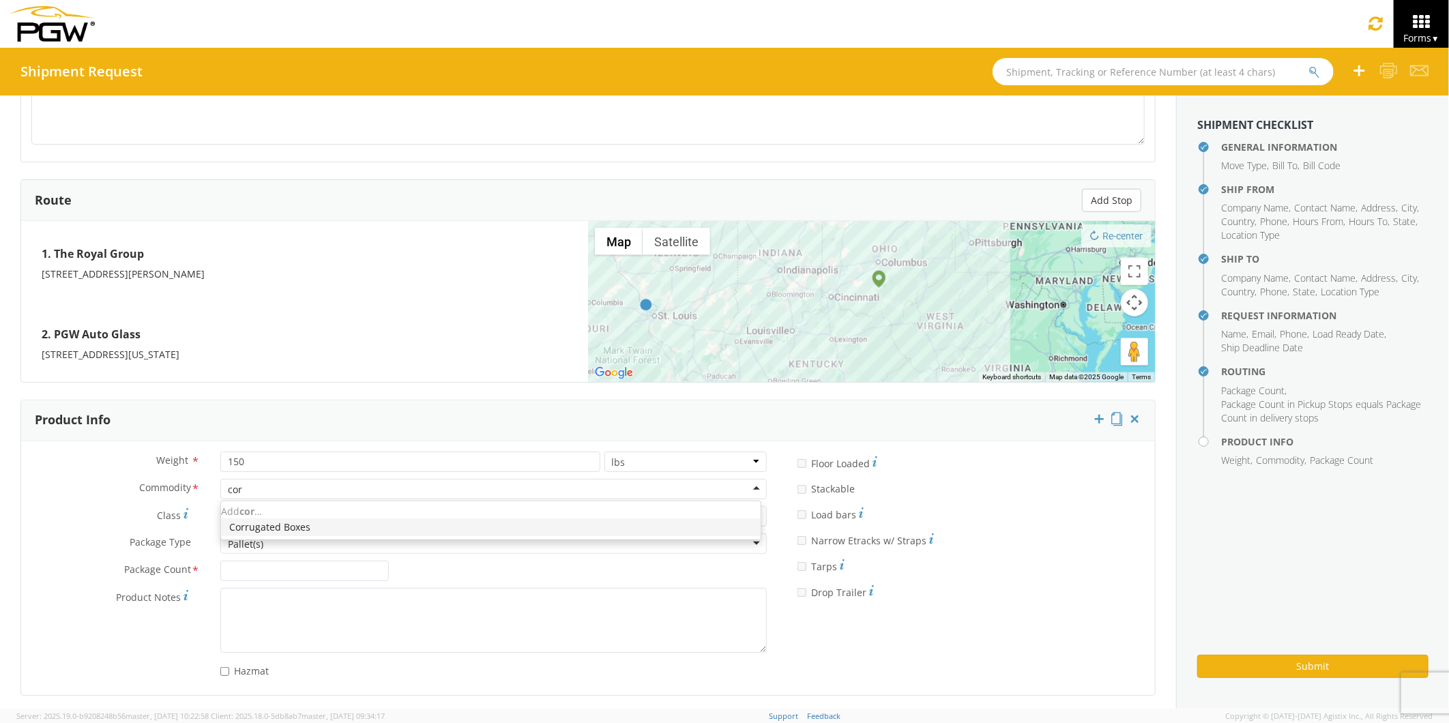
type input "corr"
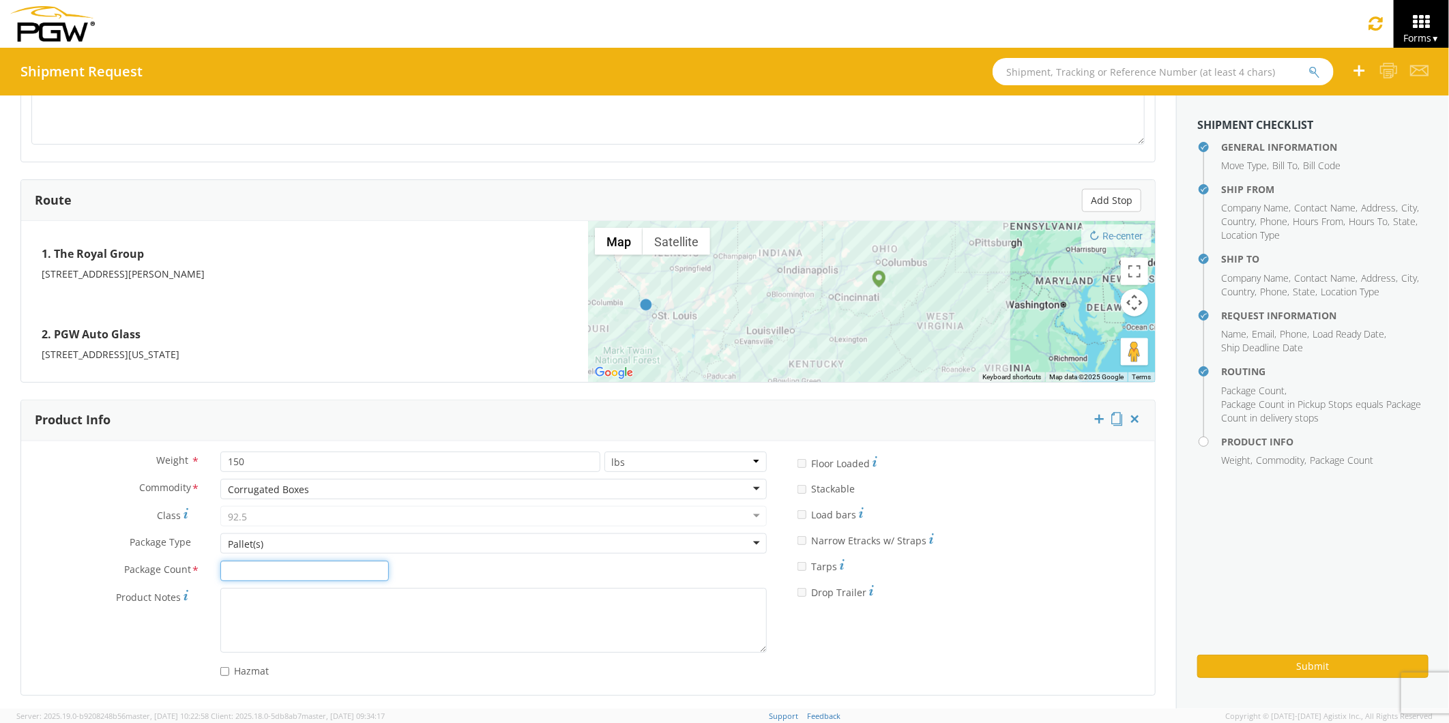
click at [243, 572] on input "Package Count *" at bounding box center [304, 571] width 169 height 20
type input "1"
click at [587, 612] on textarea "Product Notes *" at bounding box center [493, 620] width 546 height 65
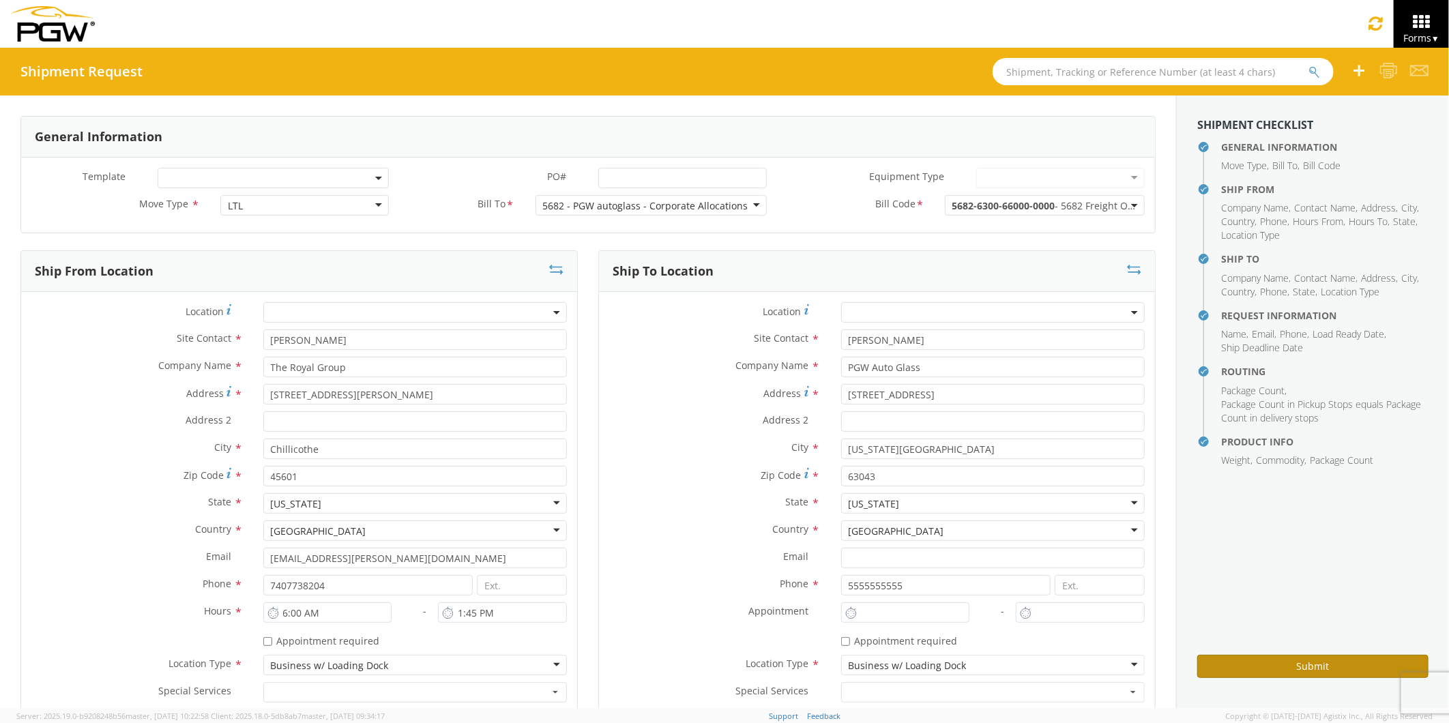
click at [1257, 664] on button "Submit" at bounding box center [1312, 666] width 231 height 23
